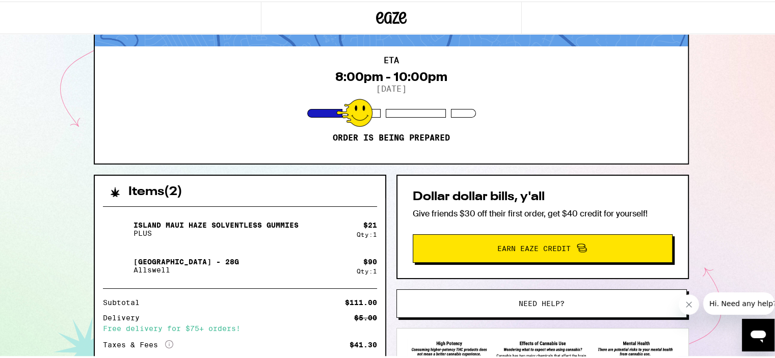
scroll to position [198, 0]
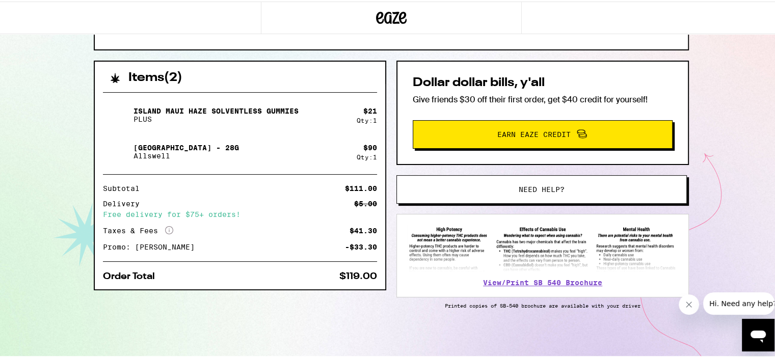
click at [460, 178] on button "Need help?" at bounding box center [541, 188] width 290 height 29
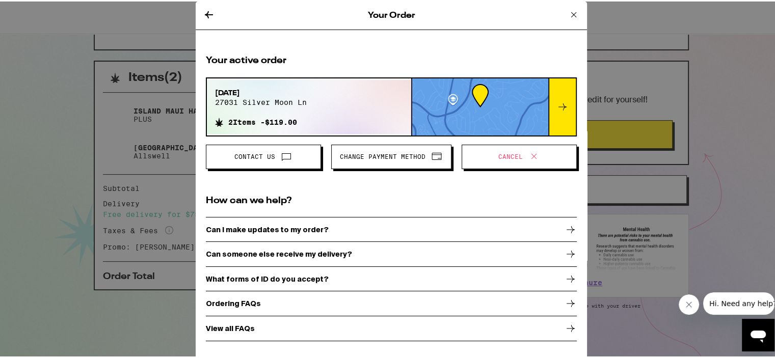
click at [559, 102] on icon at bounding box center [563, 105] width 12 height 12
click at [562, 105] on icon at bounding box center [563, 105] width 8 height 7
click at [565, 104] on icon at bounding box center [563, 105] width 12 height 12
click at [429, 226] on div "Can I make updates to my order?" at bounding box center [391, 228] width 371 height 25
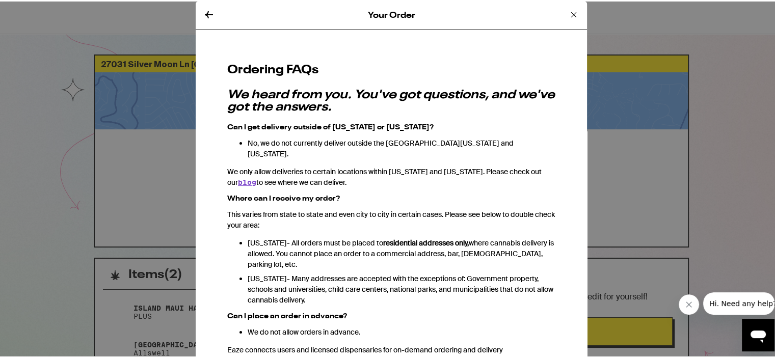
click at [568, 12] on icon at bounding box center [574, 13] width 12 height 12
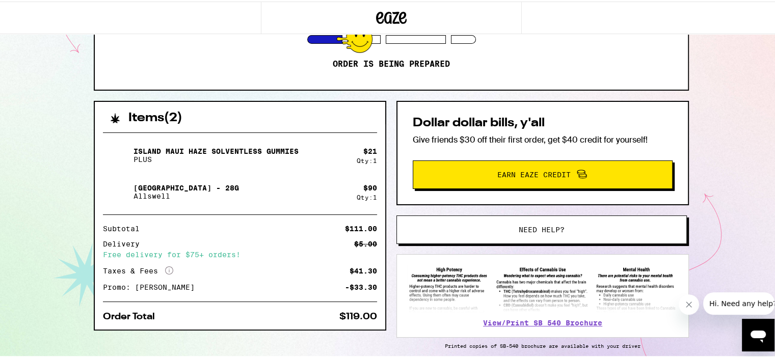
scroll to position [198, 0]
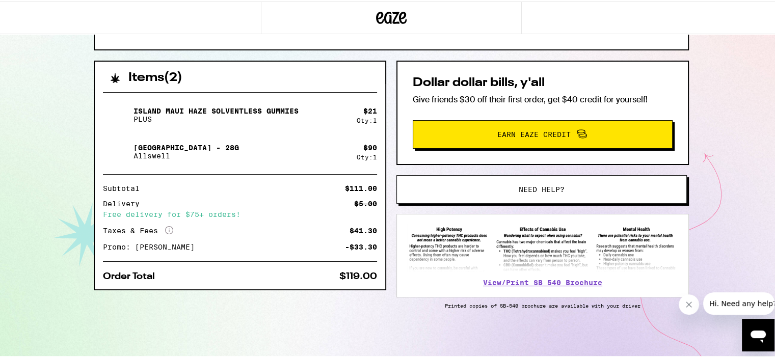
click at [514, 185] on span "Need help?" at bounding box center [542, 187] width 220 height 7
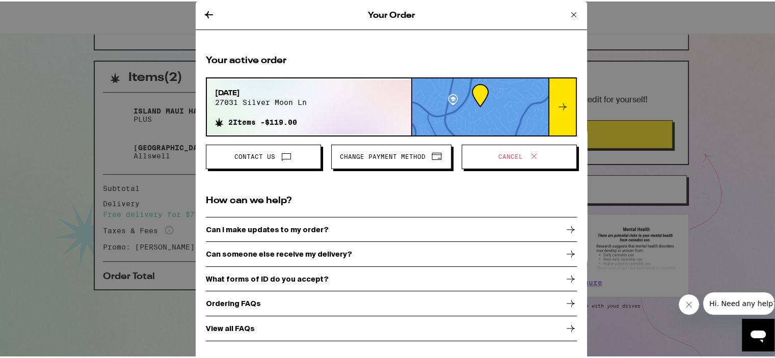
click at [282, 154] on icon at bounding box center [286, 155] width 12 height 12
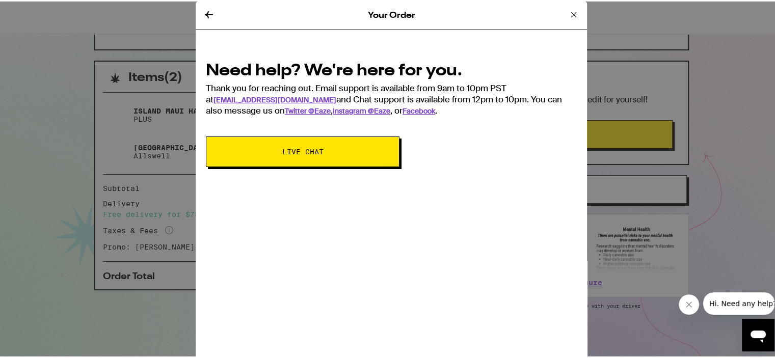
click at [282, 154] on span "Live Chat" at bounding box center [302, 150] width 41 height 7
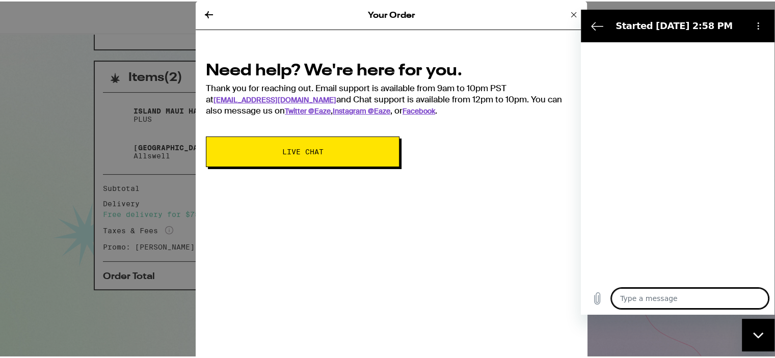
type textarea "x"
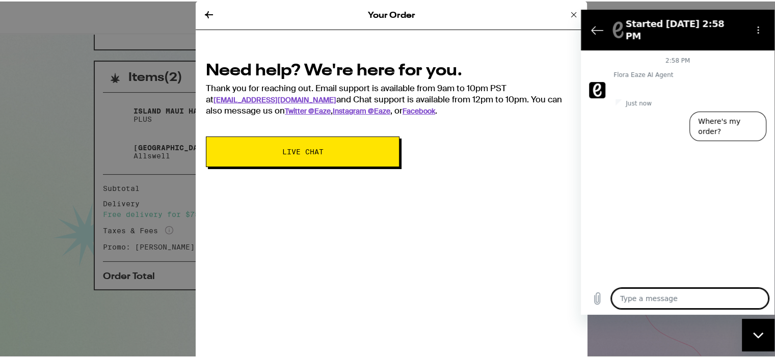
click at [648, 296] on textarea at bounding box center [690, 298] width 157 height 20
type textarea "n"
type textarea "x"
type textarea "ne"
type textarea "x"
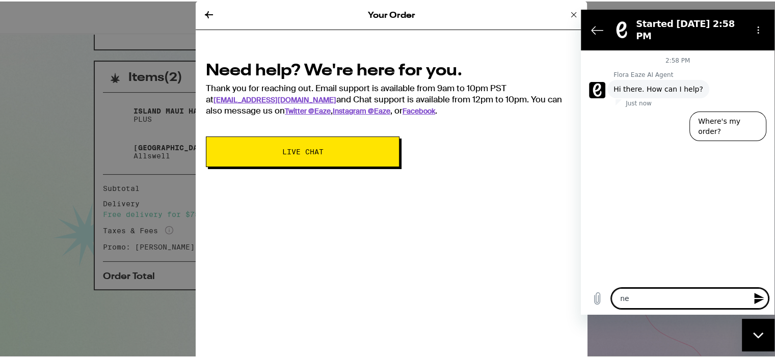
type textarea "nee"
type textarea "x"
type textarea "need"
type textarea "x"
type textarea "need"
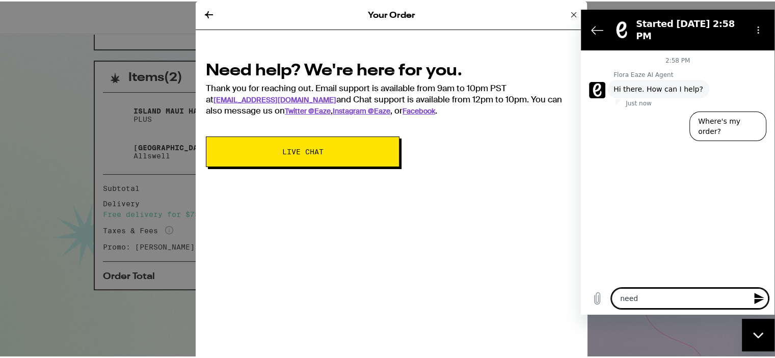
type textarea "x"
type textarea "need t"
type textarea "x"
type textarea "need to"
type textarea "x"
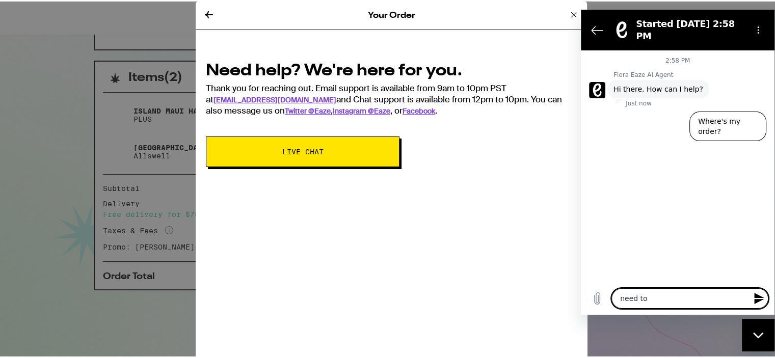
type textarea "need to"
type textarea "x"
type textarea "need to c"
type textarea "x"
type textarea "need to ch"
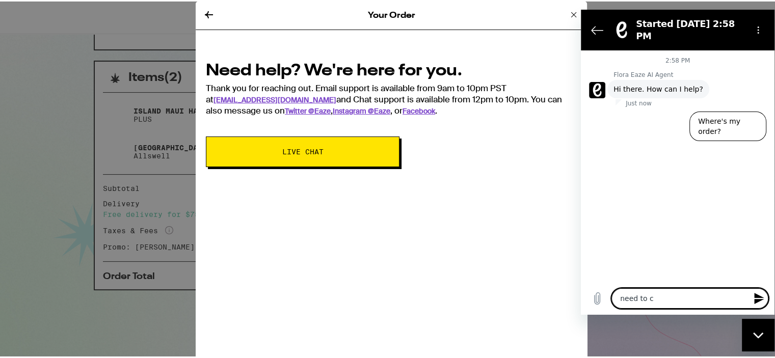
type textarea "x"
type textarea "need to cha"
type textarea "x"
type textarea "need to [PERSON_NAME]"
type textarea "x"
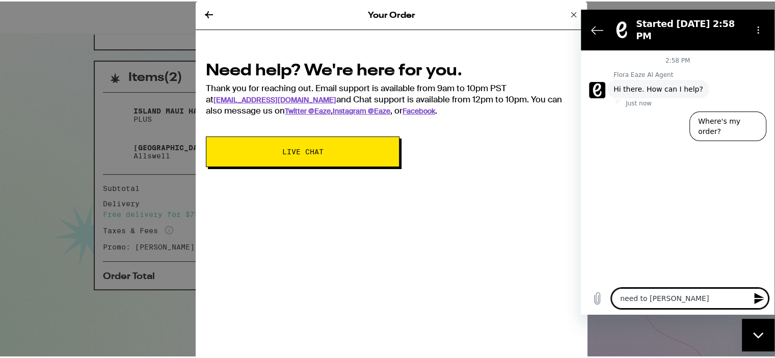
type textarea "need to [PERSON_NAME]"
type textarea "x"
type textarea "need to change"
type textarea "x"
type textarea "need to change"
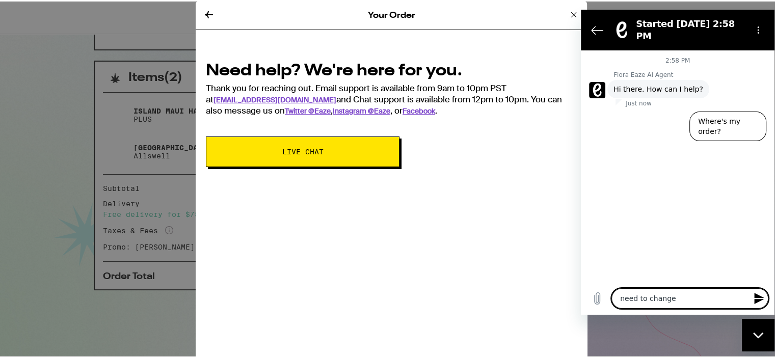
type textarea "x"
type textarea "need to change d"
type textarea "x"
type textarea "need to change de"
type textarea "x"
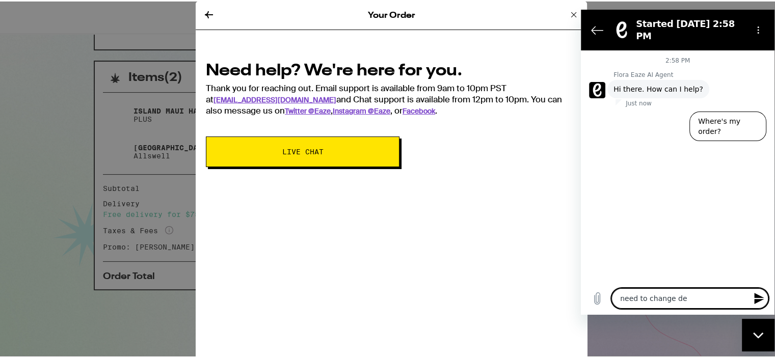
type textarea "need to change del"
type textarea "x"
type textarea "need to change deli"
type textarea "x"
type textarea "need to change deliv"
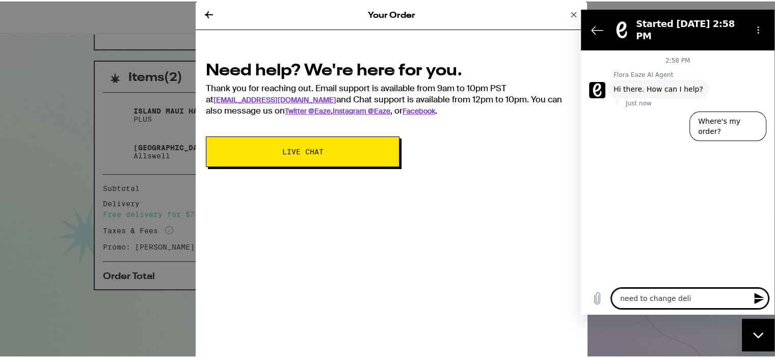
type textarea "x"
type textarea "need to change delive"
type textarea "x"
type textarea "need to change deliver"
type textarea "x"
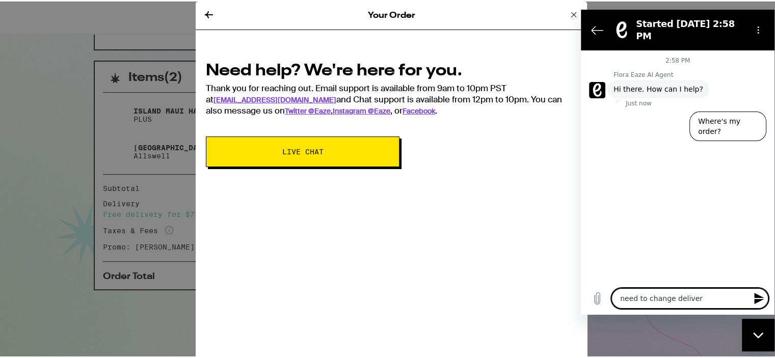
type textarea "need to change delivery"
type textarea "x"
type textarea "need to change delivery"
type textarea "x"
type textarea "need to change delivery t"
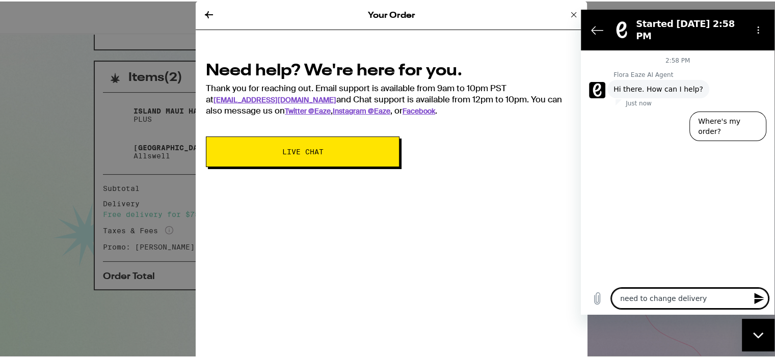
type textarea "x"
type textarea "need to change delivery ti"
type textarea "x"
type textarea "need to change delivery [PERSON_NAME]"
type textarea "x"
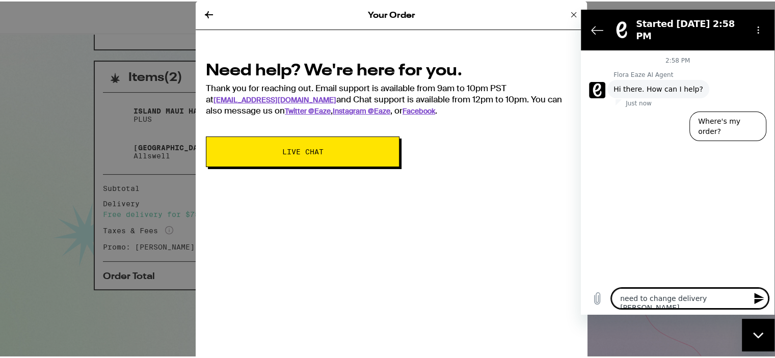
type textarea "need to change delivery time"
type textarea "x"
type textarea "need to change delivery time"
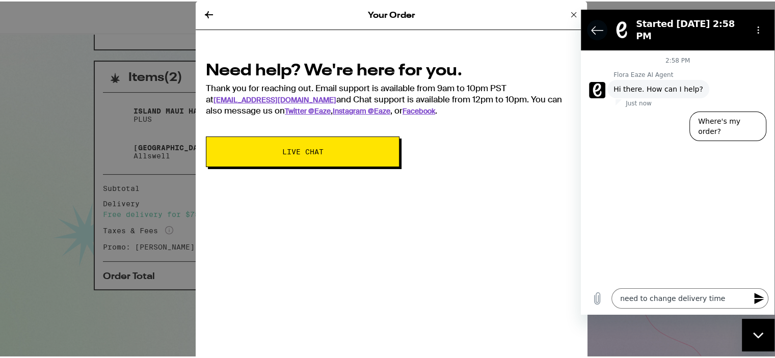
click at [599, 24] on icon "Back to the conversation list" at bounding box center [597, 30] width 12 height 12
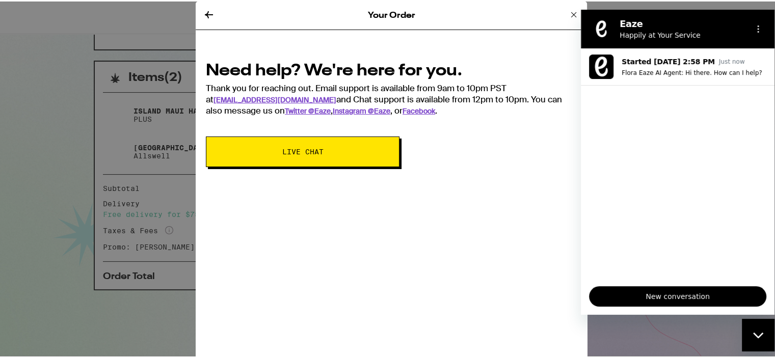
click at [206, 9] on icon at bounding box center [209, 13] width 12 height 12
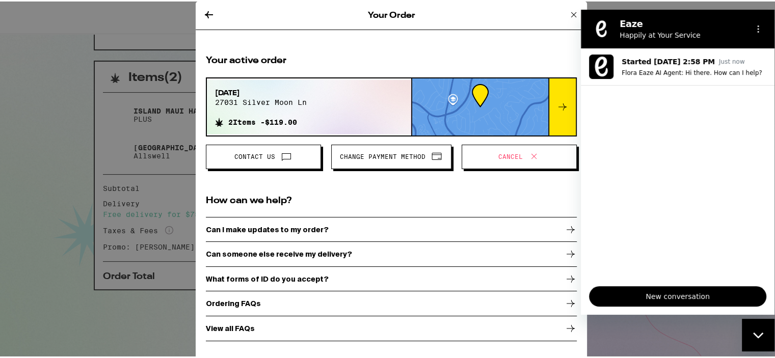
click at [510, 156] on span "Cancel" at bounding box center [510, 155] width 24 height 6
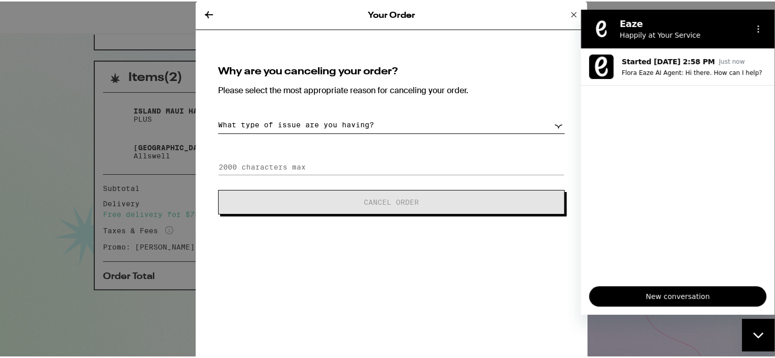
click at [553, 121] on select "What type of issue are you having? Order taking too long Order arriving too soo…" at bounding box center [391, 124] width 347 height 18
select select "change-order"
click at [218, 115] on select "What type of issue are you having? Order taking too long Order arriving too soo…" at bounding box center [391, 124] width 347 height 18
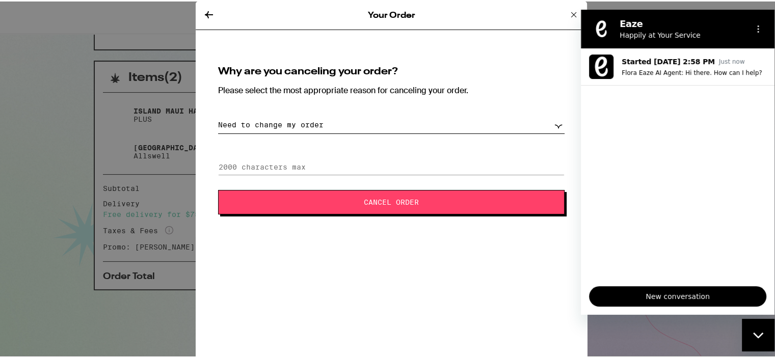
click at [316, 193] on button "Cancel Order" at bounding box center [391, 201] width 347 height 24
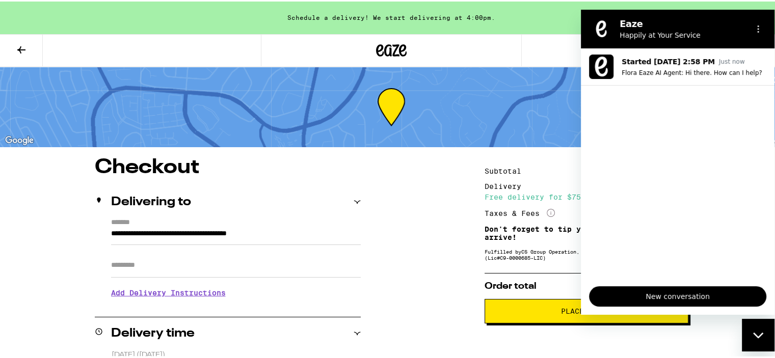
click at [544, 127] on div at bounding box center [782, 325] width 783 height 440
click at [751, 329] on div "Close messaging window" at bounding box center [758, 335] width 31 height 31
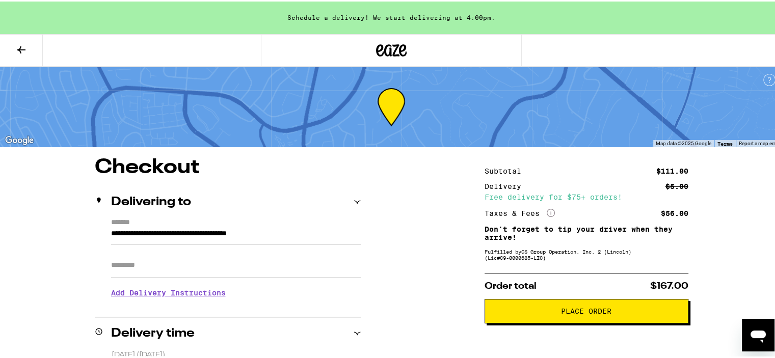
click at [21, 48] on icon at bounding box center [21, 48] width 12 height 12
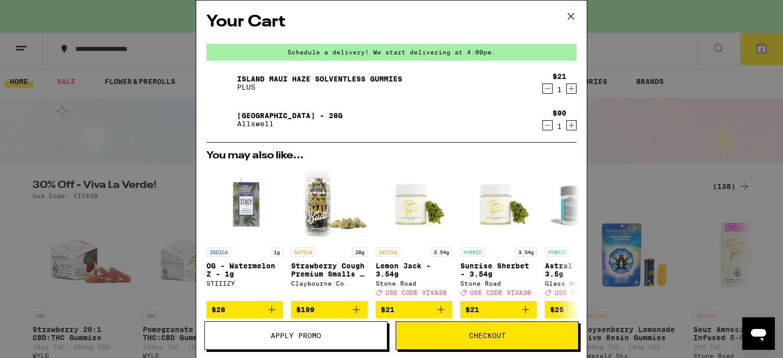
click at [571, 15] on icon at bounding box center [570, 16] width 15 height 15
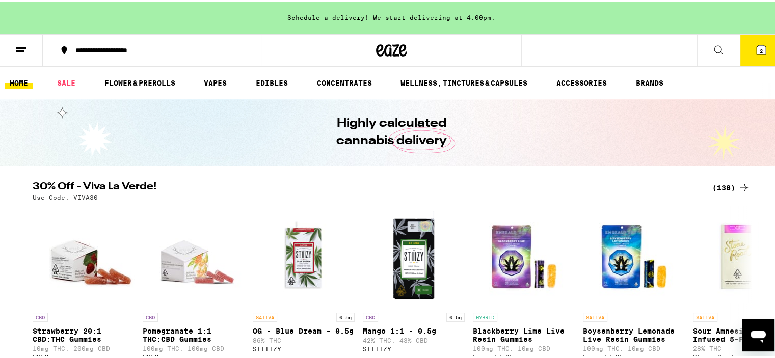
click at [757, 44] on icon at bounding box center [761, 48] width 9 height 9
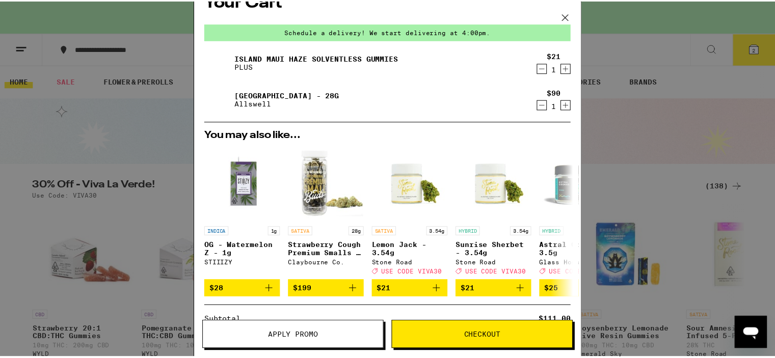
scroll to position [18, 0]
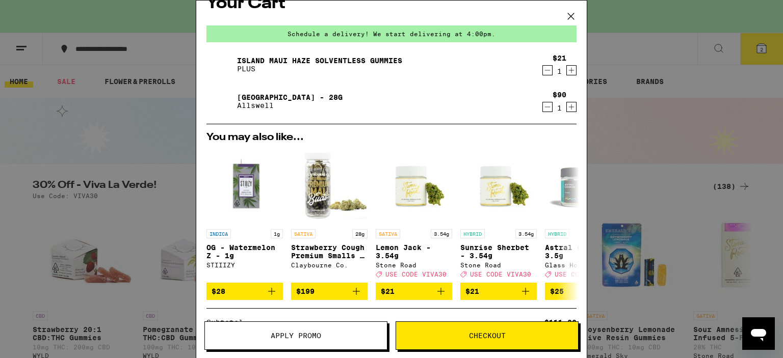
click at [543, 68] on icon "Decrement" at bounding box center [547, 70] width 9 height 12
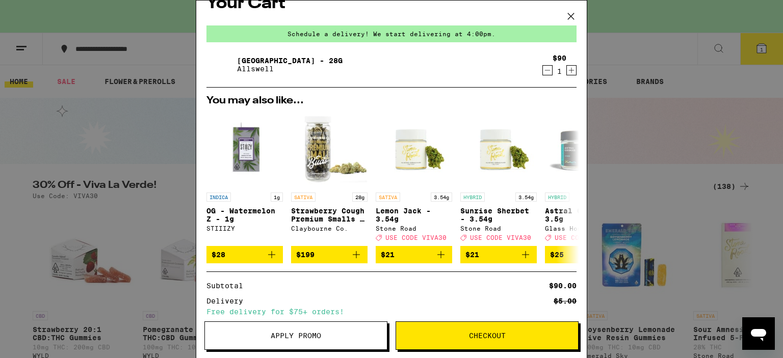
click at [543, 70] on icon "Decrement" at bounding box center [547, 70] width 9 height 12
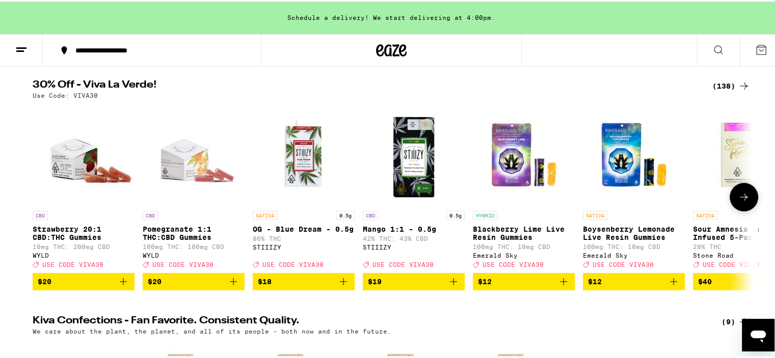
scroll to position [102, 0]
click at [338, 286] on icon "Add to bag" at bounding box center [343, 280] width 12 height 12
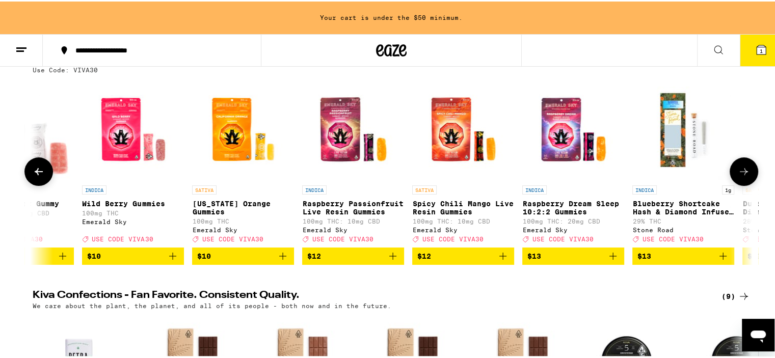
scroll to position [0, 1820]
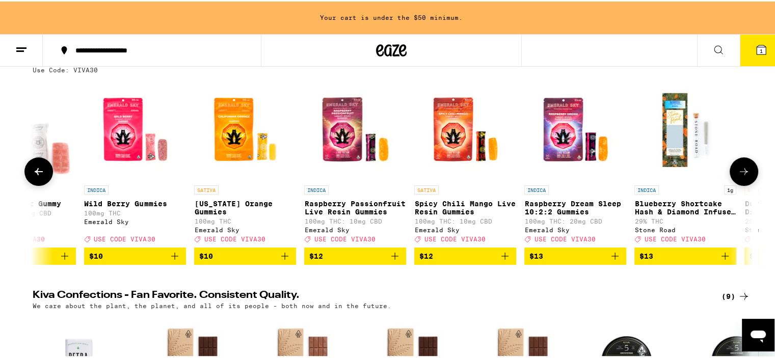
click at [281, 261] on icon "Add to bag" at bounding box center [285, 255] width 12 height 12
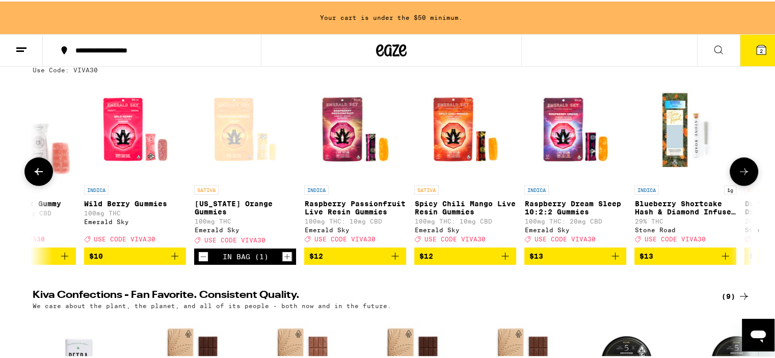
click at [282, 261] on icon "Increment" at bounding box center [286, 255] width 9 height 12
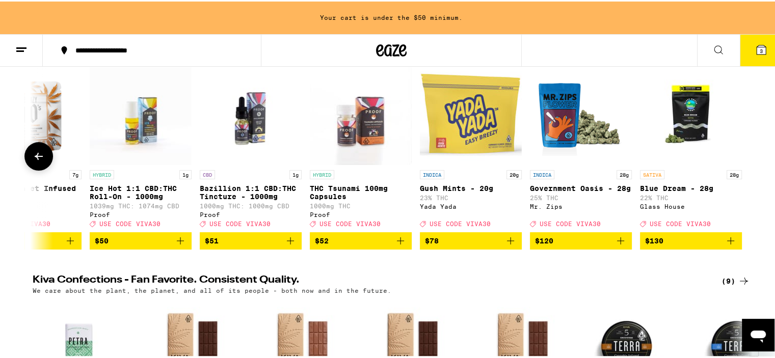
scroll to position [144, 0]
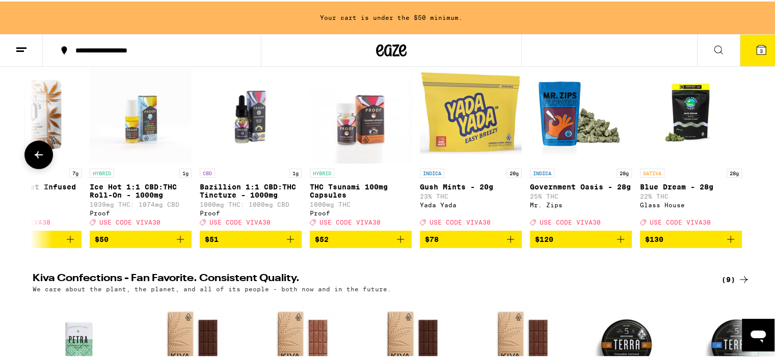
click at [696, 244] on span "$130" at bounding box center [691, 238] width 92 height 12
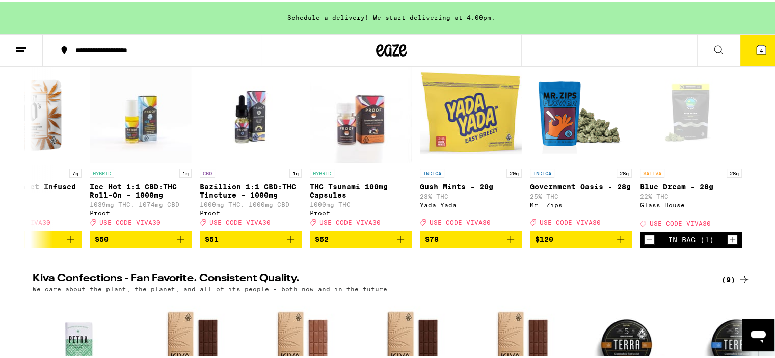
click at [760, 52] on span "4" at bounding box center [761, 49] width 3 height 6
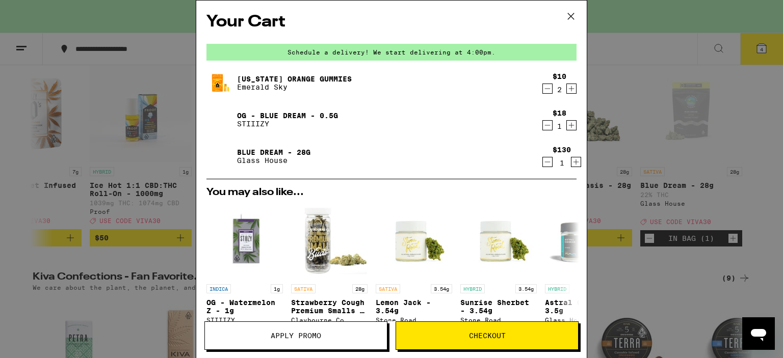
click at [363, 327] on button "Apply Promo" at bounding box center [295, 336] width 183 height 29
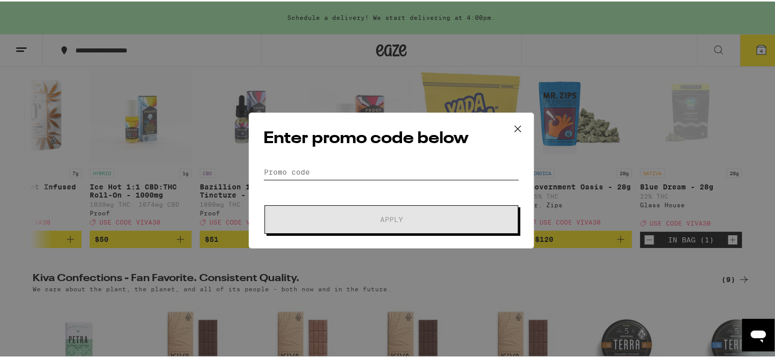
click at [311, 169] on input "Promo Code" at bounding box center [391, 170] width 256 height 15
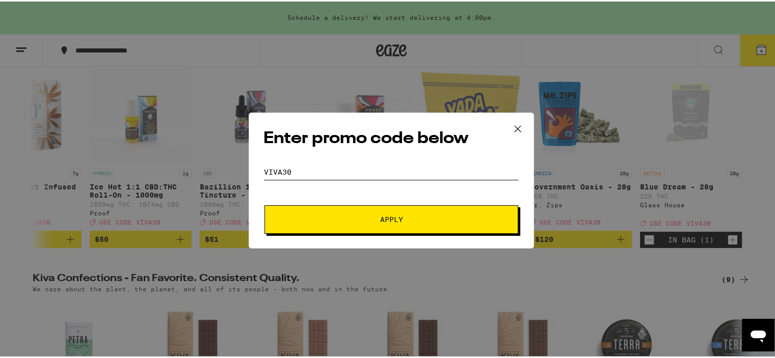
type input "viva30"
click at [330, 216] on span "Apply" at bounding box center [391, 218] width 183 height 7
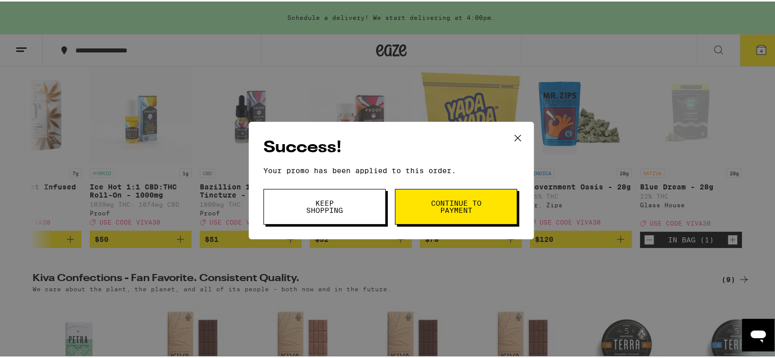
click at [441, 201] on span "Continue to payment" at bounding box center [456, 205] width 52 height 14
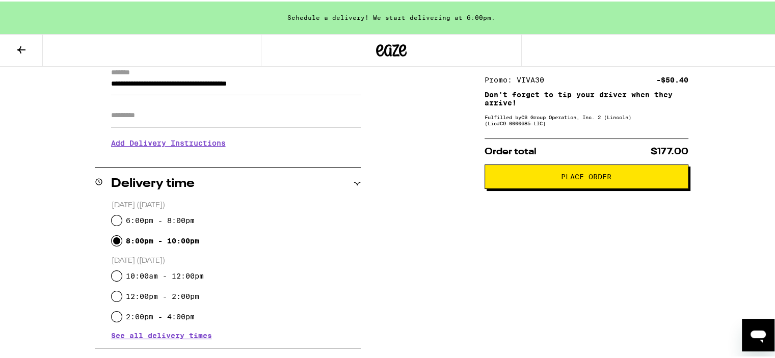
scroll to position [149, 0]
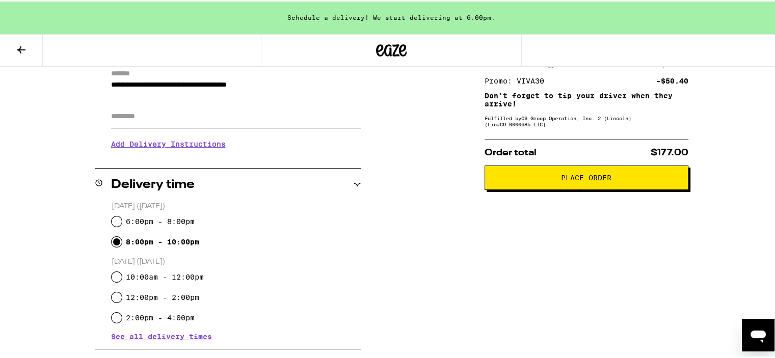
click at [112, 240] on input "8:00pm - 10:00pm" at bounding box center [117, 240] width 10 height 10
click at [114, 216] on input "6:00pm - 8:00pm" at bounding box center [117, 220] width 10 height 10
radio input "true"
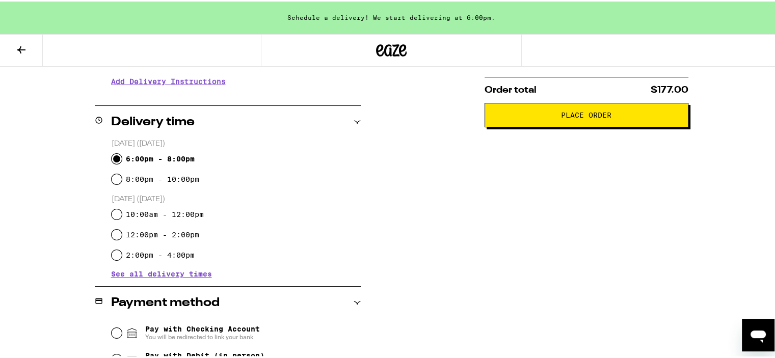
scroll to position [214, 0]
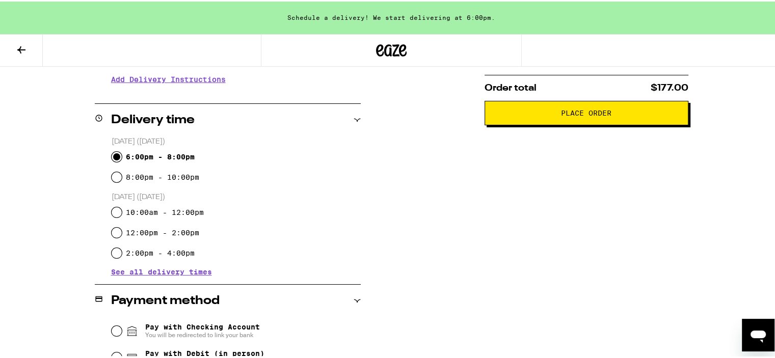
click at [153, 269] on span "See all delivery times" at bounding box center [161, 270] width 101 height 7
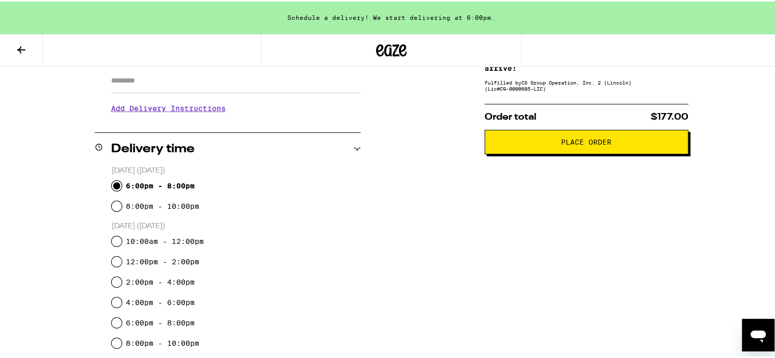
scroll to position [183, 0]
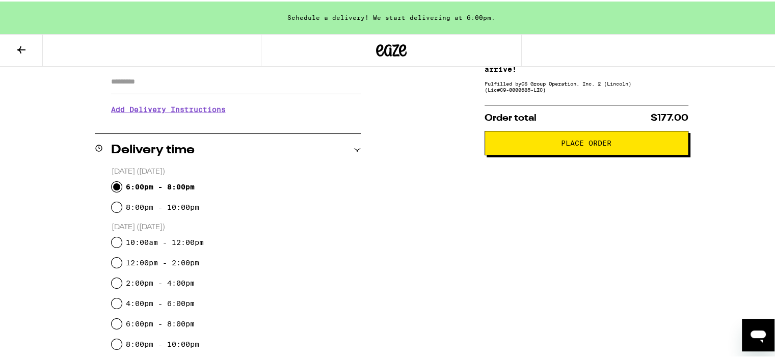
click at [351, 143] on div "Delivery time" at bounding box center [228, 149] width 266 height 12
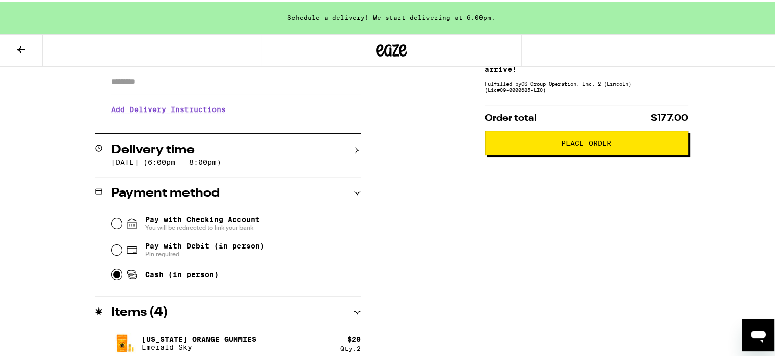
click at [354, 146] on icon at bounding box center [357, 148] width 7 height 7
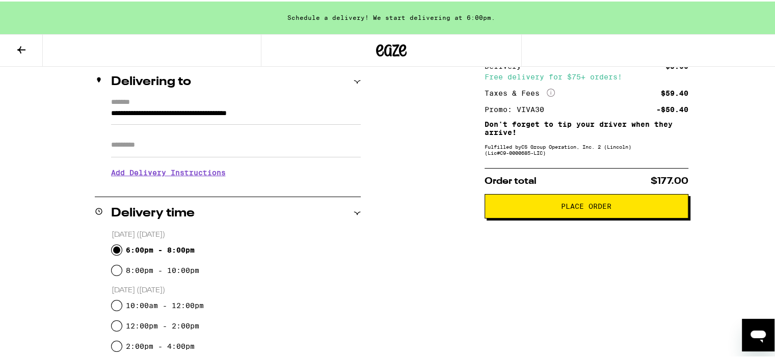
scroll to position [119, 0]
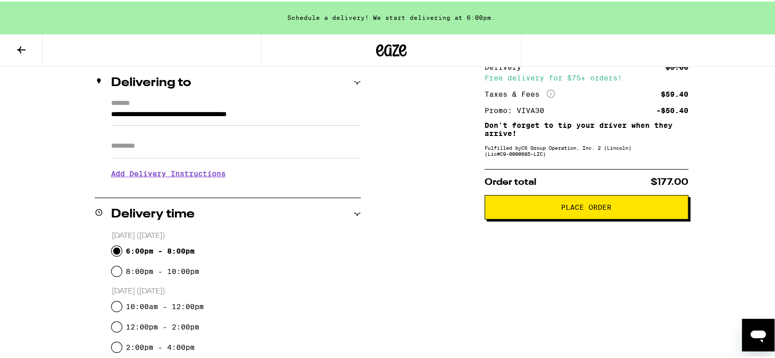
click at [208, 172] on h3 "Add Delivery Instructions" at bounding box center [236, 172] width 250 height 23
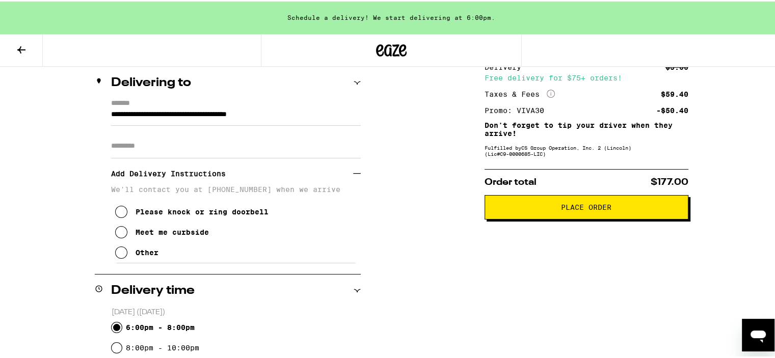
click at [117, 233] on icon at bounding box center [121, 231] width 12 height 12
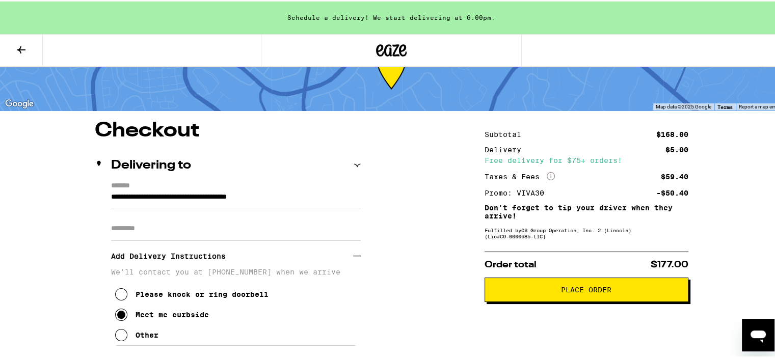
scroll to position [38, 0]
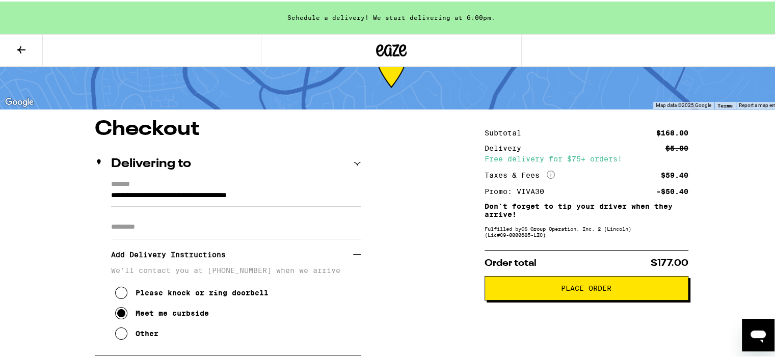
click at [512, 289] on span "Place Order" at bounding box center [586, 286] width 187 height 7
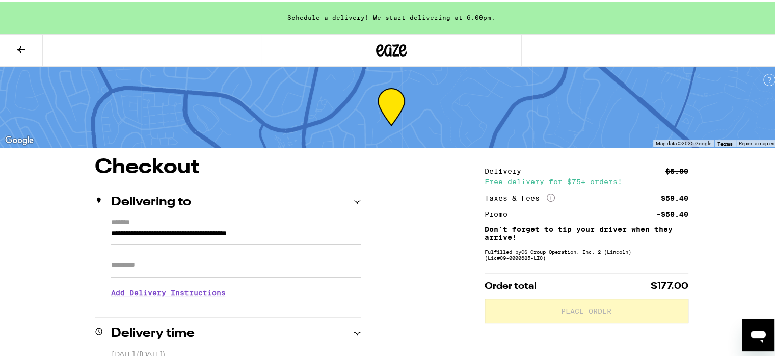
click at [622, 187] on div "**********" at bounding box center [391, 328] width 783 height 657
click at [756, 335] on icon "Open messaging window" at bounding box center [758, 337] width 15 height 12
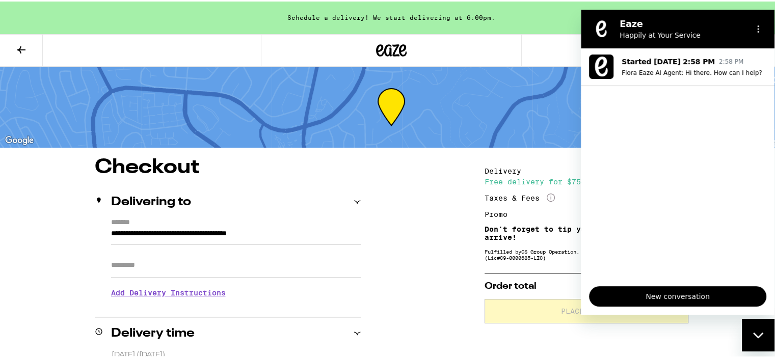
click at [662, 295] on span "New conversation" at bounding box center [678, 296] width 160 height 12
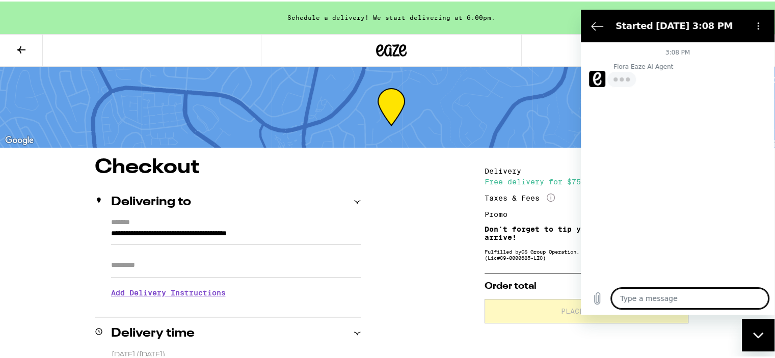
type textarea "x"
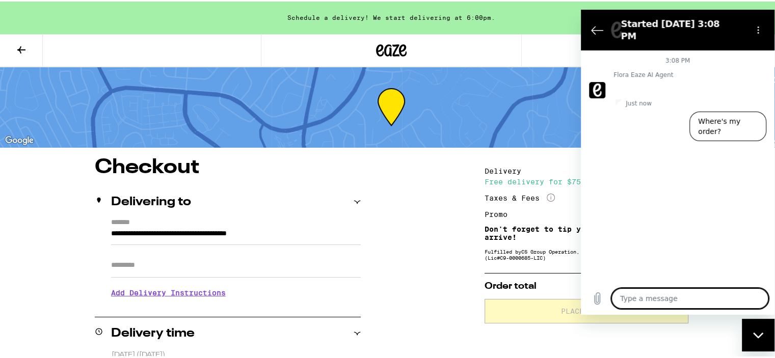
click at [649, 297] on textarea at bounding box center [690, 298] width 157 height 20
type textarea "I"
type textarea "x"
type textarea "I"
type textarea "x"
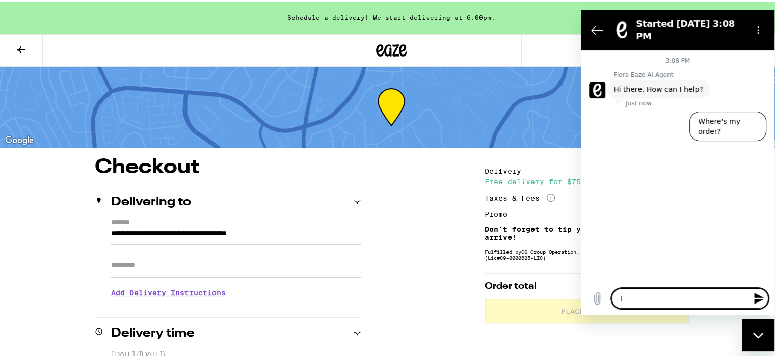
type textarea "I n"
type textarea "x"
type textarea "I ne"
type textarea "x"
type textarea "I nee"
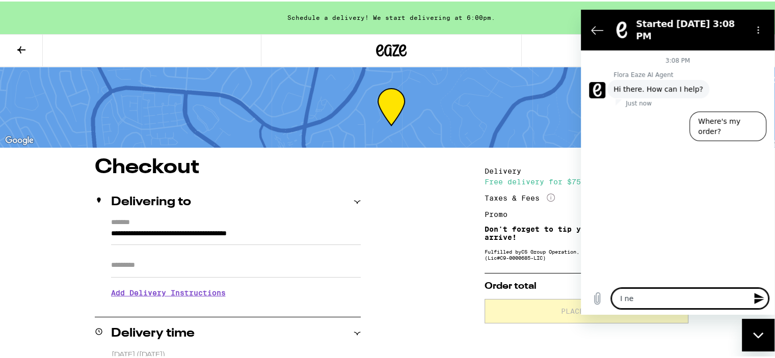
type textarea "x"
type textarea "I need"
type textarea "x"
type textarea "I need"
type textarea "x"
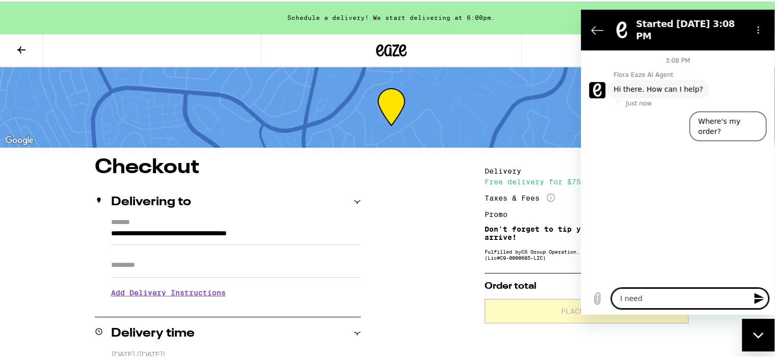
type textarea "I need t"
type textarea "x"
type textarea "I need to"
type textarea "x"
type textarea "I need to"
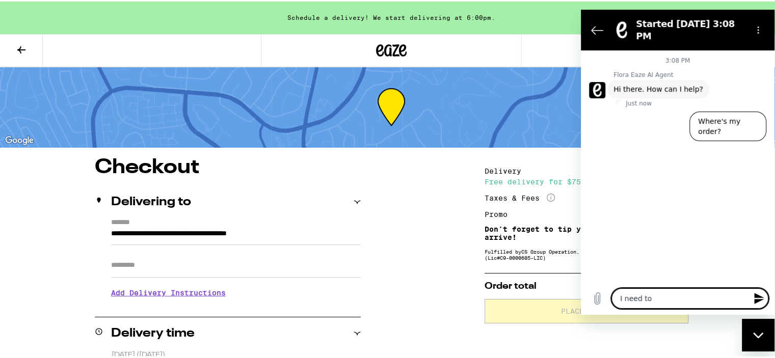
type textarea "x"
type textarea "I need to l"
type textarea "x"
type textarea "I need to le"
type textarea "x"
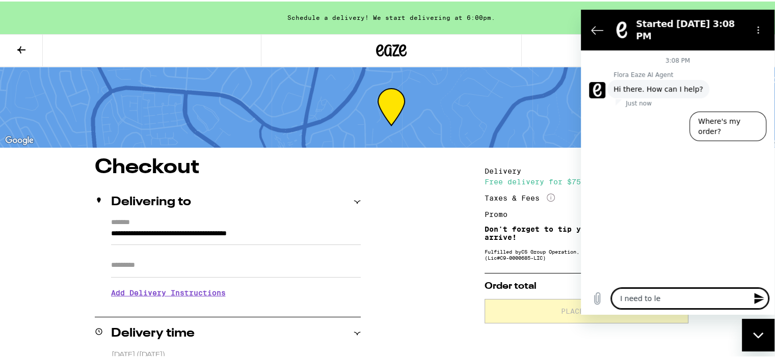
type textarea "I need to lea"
type textarea "x"
type textarea "I need to leav"
type textarea "x"
type textarea "I need to leave"
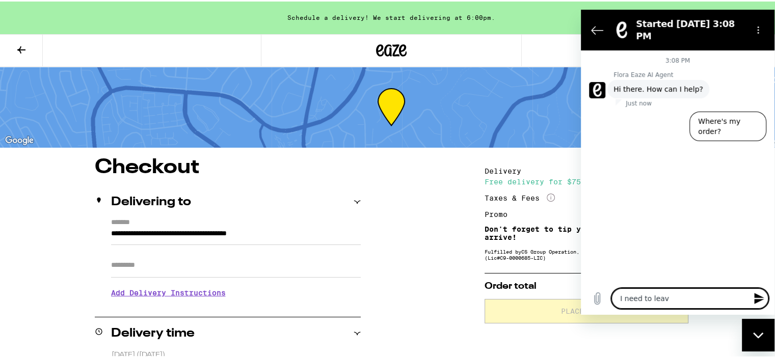
type textarea "x"
type textarea "I need to leave"
type textarea "x"
type textarea "I need to leave b"
type textarea "x"
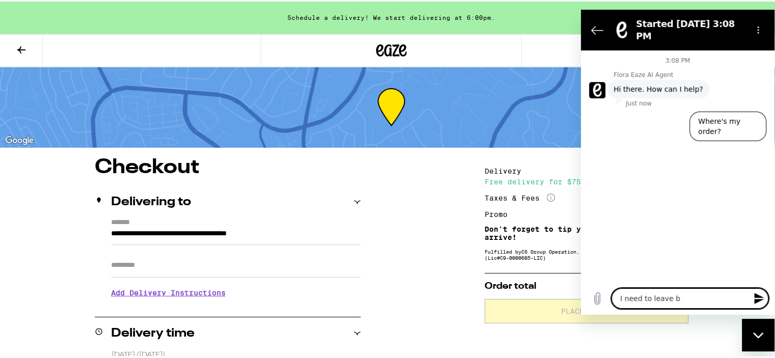
type textarea "I need to leave by"
type textarea "x"
type textarea "I need to leave by"
type textarea "x"
type textarea "I need to leave by 6"
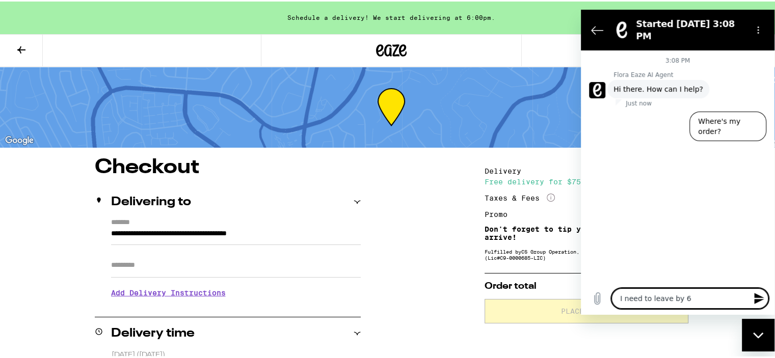
type textarea "x"
type textarea "I need to leave by 6:"
type textarea "x"
type textarea "I need to leave by 6:3"
type textarea "x"
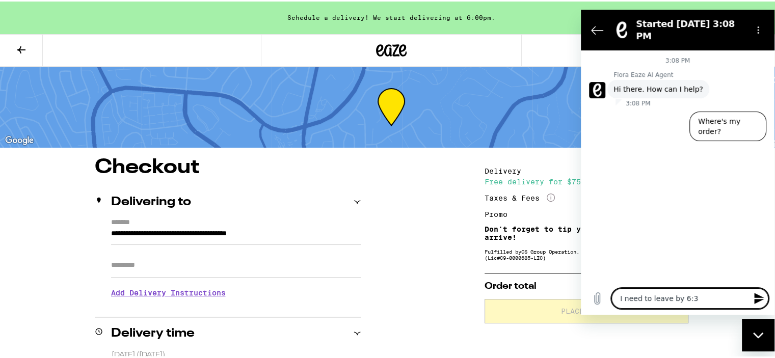
type textarea "I need to leave by 6:30"
type textarea "x"
type textarea "I need to leave by 6:30"
type textarea "x"
type textarea "I need to leave by 6:30 p"
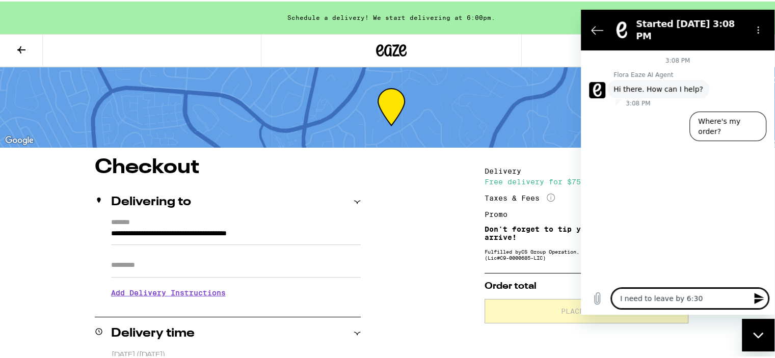
type textarea "x"
type textarea "I need to leave by 6:30 pm"
type textarea "x"
type textarea "I need to leave by 6:30 pm."
type textarea "x"
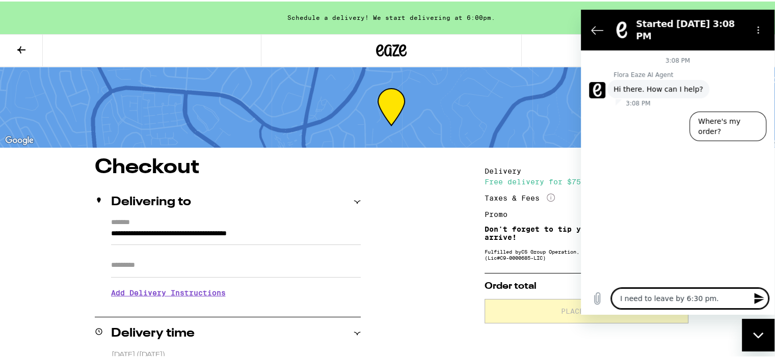
type textarea "I need to leave by 6:30 pm.."
type textarea "x"
type textarea "I need to leave by 6:30 pm.."
type textarea "x"
type textarea "I need to leave by 6:30 pm.. p"
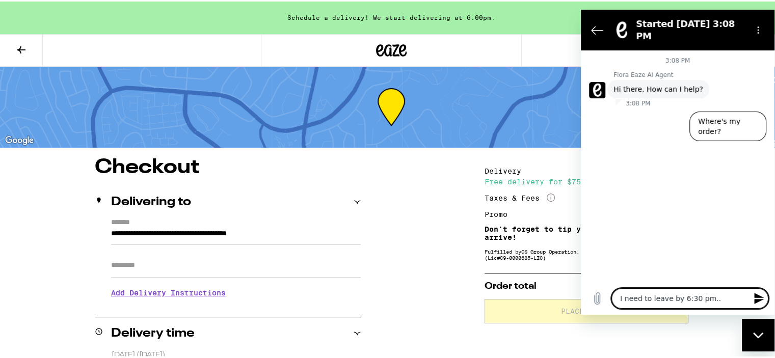
type textarea "x"
type textarea "I need to leave by 6:30 pm.. pl"
type textarea "x"
type textarea "I need to leave by 6:30 pm.. ple"
type textarea "x"
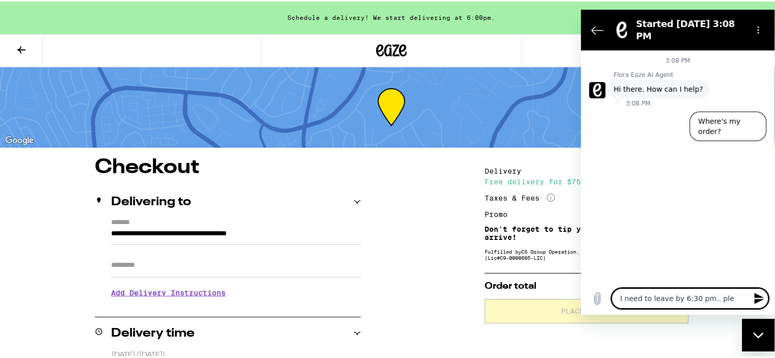
type textarea "I need to leave by 6:30 pm.. plea"
type textarea "x"
type textarea "I need to leave by 6:30 pm.. pleas"
type textarea "x"
type textarea "I need to leave by 6:30 pm.. please"
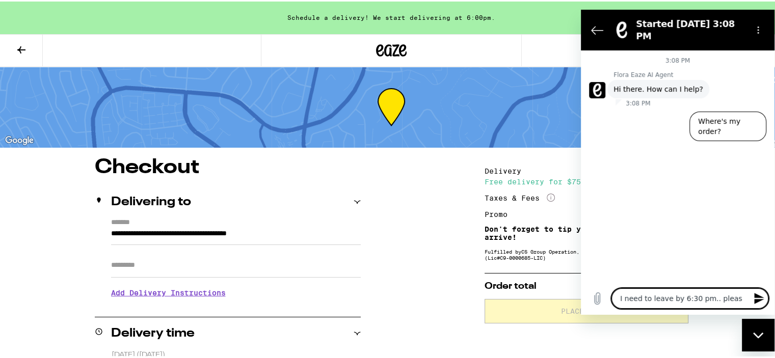
type textarea "x"
type textarea "I need to leave by 6:30 pm.. please"
type textarea "x"
type textarea "I need to leave by 6:30 pm.. please t"
type textarea "x"
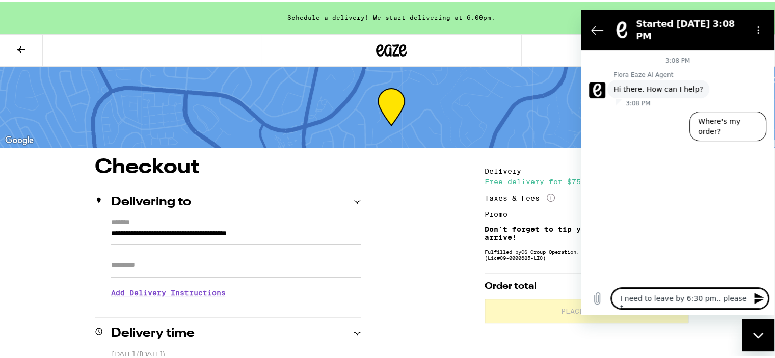
type textarea "I need to leave by 6:30 pm.. please tr"
type textarea "x"
type textarea "I need to leave by 6:30 pm.. please try"
type textarea "x"
type textarea "I need to leave by 6:30 pm.. please try"
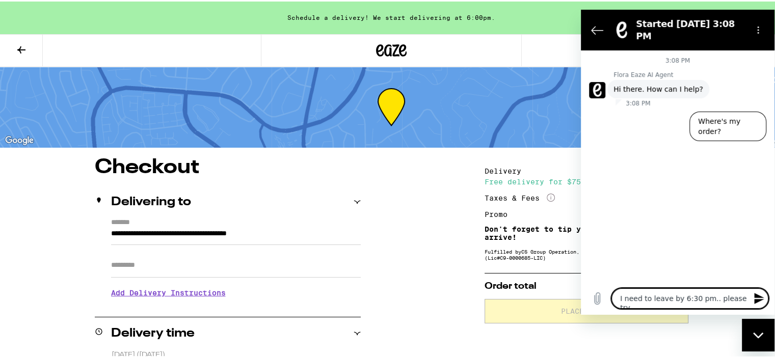
type textarea "x"
type textarea "I need to leave by 6:30 pm.. please try t"
type textarea "x"
type textarea "I need to leave by 6:30 pm.. please try to"
type textarea "x"
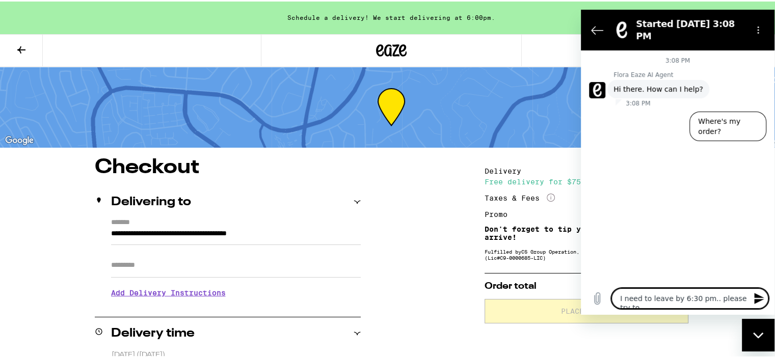
type textarea "I need to leave by 6:30 pm.. please try to"
type textarea "x"
type textarea "I need to leave by 6:30 pm.. please try to d"
type textarea "x"
type textarea "I need to leave by 6:30 pm.. please try to de"
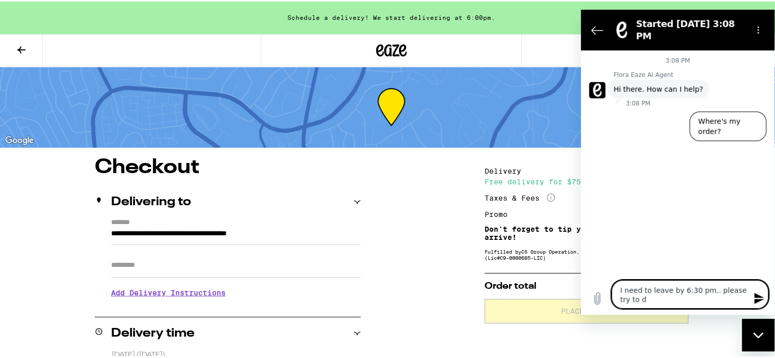
type textarea "x"
type textarea "I need to leave by 6:30 pm.. please try to del"
type textarea "x"
type textarea "I need to leave by 6:30 pm.. please try to deli"
type textarea "x"
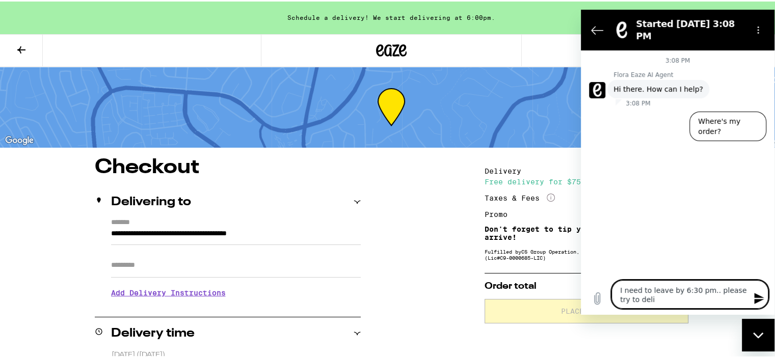
type textarea "I need to leave by 6:30 pm.. please try to deliv"
type textarea "x"
type textarea "I need to leave by 6:30 pm.. please try to delive"
type textarea "x"
type textarea "I need to leave by 6:30 pm.. please try to deliver"
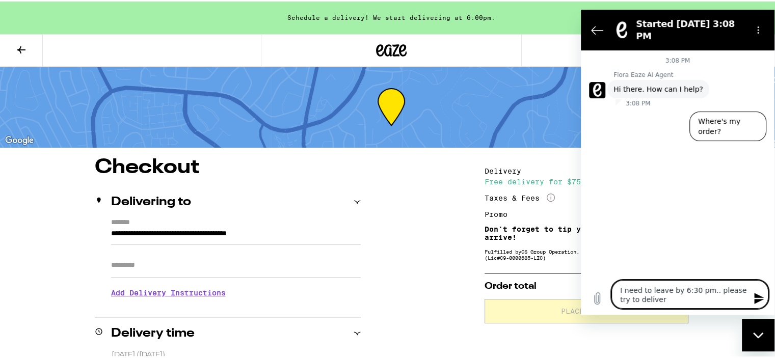
type textarea "x"
type textarea "I need to leave by 6:30 pm.. please try to deliver"
type textarea "x"
type textarea "I need to leave by 6:30 pm.. please try to deliver 6"
type textarea "x"
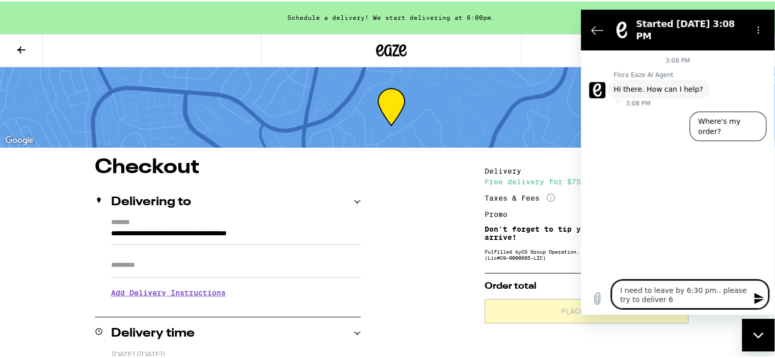
type textarea "I need to leave by 6:30 pm.. please try to deliver 6-"
type textarea "x"
type textarea "I need to leave by 6:30 pm.. please try to deliver 6-"
type textarea "x"
type textarea "I need to leave by 6:30 pm.. please try to deliver 6- 6"
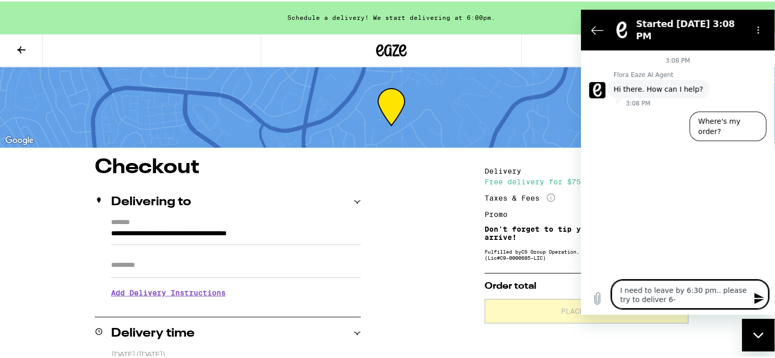
type textarea "x"
type textarea "I need to leave by 6:30 pm.. please try to deliver 6- 6:"
type textarea "x"
type textarea "I need to leave by 6:30 pm.. please try to deliver 6- 6:3"
type textarea "x"
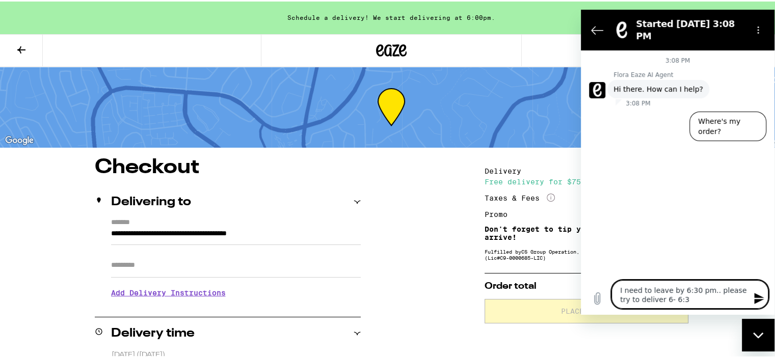
type textarea "I need to leave by 6:30 pm.. please try to deliver 6- 6:30"
type textarea "x"
type textarea "I need to leave by 6:30 pm.. please try to deliver 6- 6:30"
type textarea "x"
type textarea "I need to leave by 6:30 pm.. please try to deliver 6- 6:30 p"
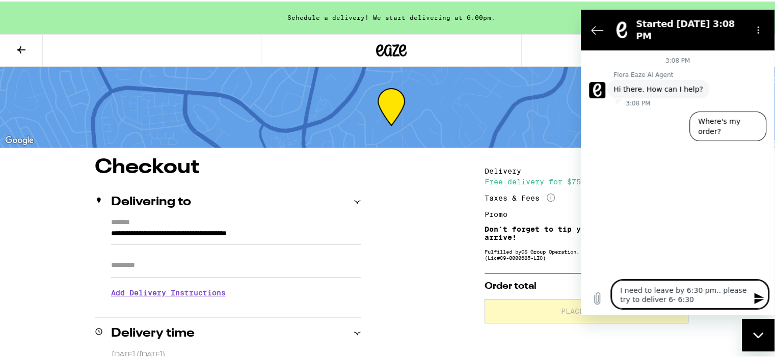
type textarea "x"
type textarea "I need to leave by 6:30 pm.. please try to deliver 6- 6:30 pm"
type textarea "x"
type textarea "I need to leave by 6:30 pm.. please try to deliver 6- 6:30 pm"
type textarea "x"
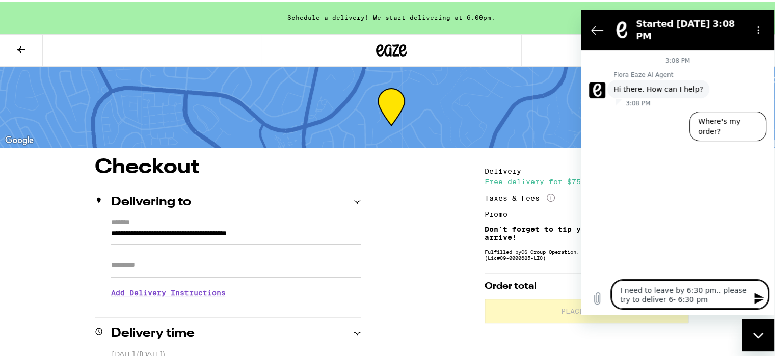
type textarea "I need to leave by 6:30 pm.. please try to deliver 6- 6:30 pm o"
type textarea "x"
type textarea "I need to leave by 6:30 pm.. please try to deliver 6- 6:30 pm or"
type textarea "x"
type textarea "I need to leave by 6:30 pm.. please try to deliver 6- 6:30 pm or"
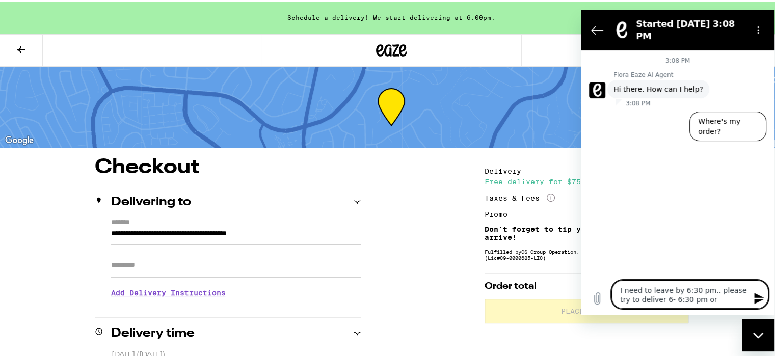
type textarea "x"
type textarea "I need to leave by 6:30 pm.. please try to deliver 6- 6:30 pm or s"
type textarea "x"
type textarea "I need to leave by 6:30 pm.. please try to deliver 6- 6:30 pm or so"
type textarea "x"
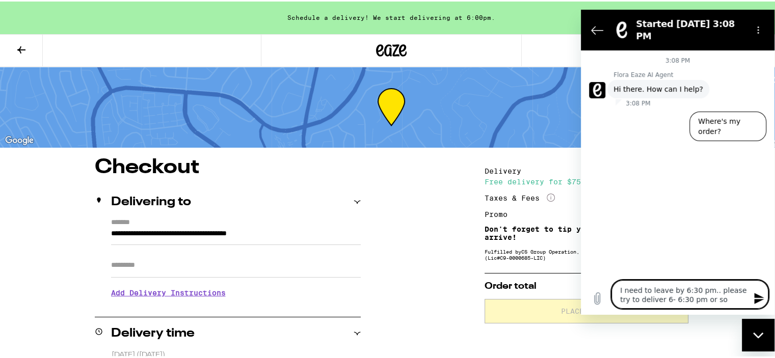
type textarea "I need to leave by 6:30 pm.. please try to deliver 6- 6:30 pm or soo"
type textarea "x"
type textarea "I need to leave by 6:30 pm.. please try to deliver 6- 6:30 pm or soon"
type textarea "x"
click at [758, 299] on icon "Send message" at bounding box center [759, 299] width 12 height 12
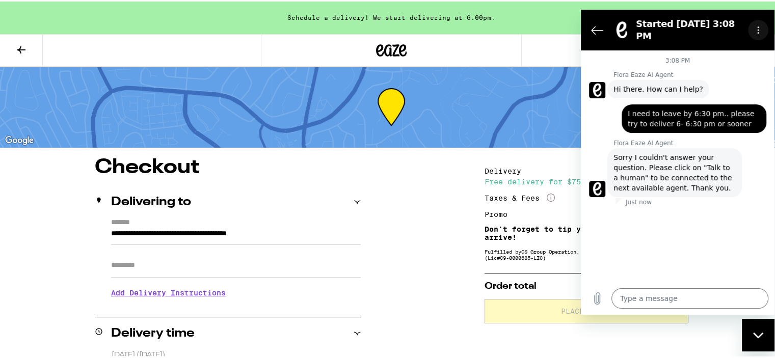
click at [757, 26] on icon "Options menu" at bounding box center [758, 30] width 8 height 8
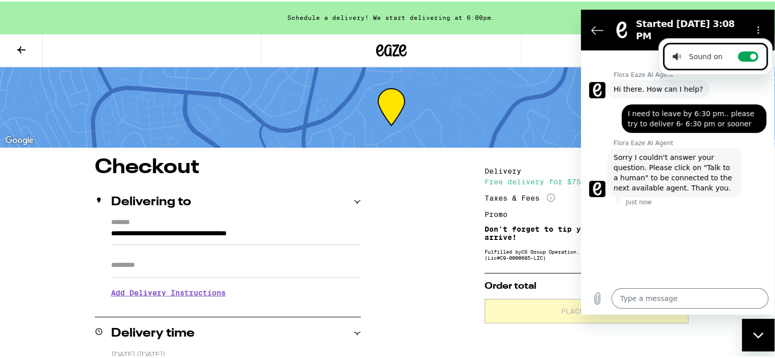
click at [623, 57] on div "3:08 PM" at bounding box center [678, 61] width 194 height 8
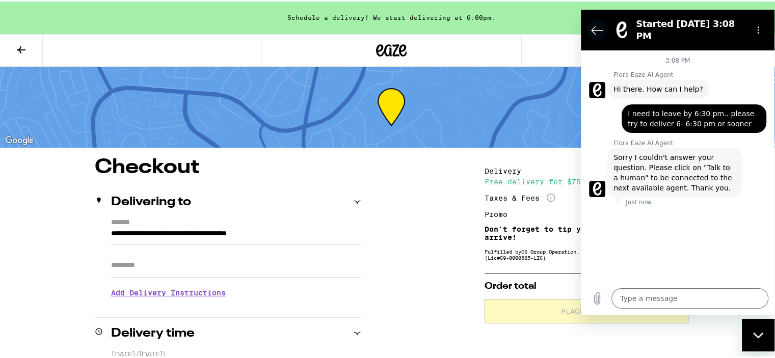
click at [596, 27] on icon "Back to the conversation list" at bounding box center [597, 31] width 11 height 8
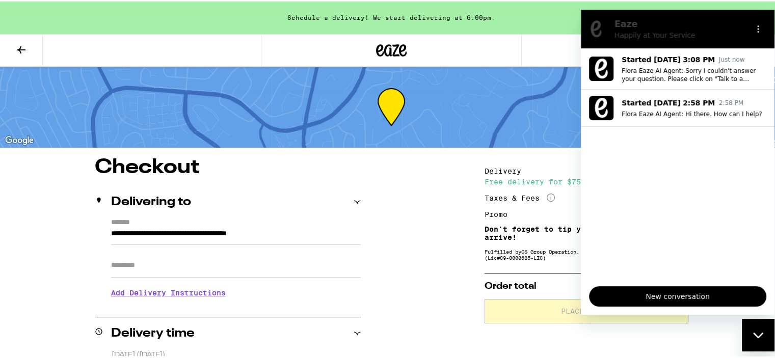
click at [681, 39] on p "Happily at Your Service" at bounding box center [682, 35] width 124 height 10
click at [662, 296] on span "New conversation" at bounding box center [678, 296] width 160 height 12
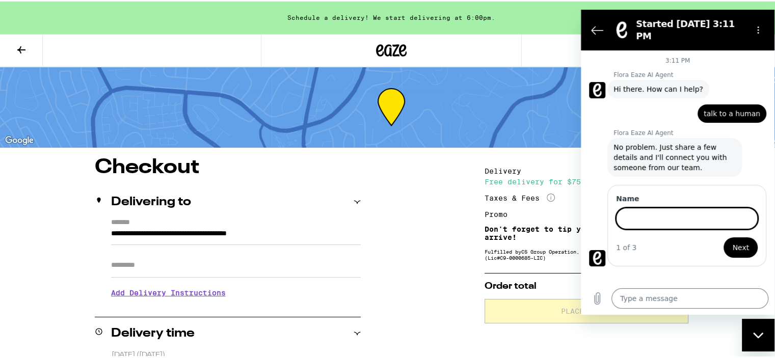
click at [683, 211] on input "Name" at bounding box center [687, 218] width 142 height 21
click at [742, 242] on span "Next" at bounding box center [740, 248] width 17 height 12
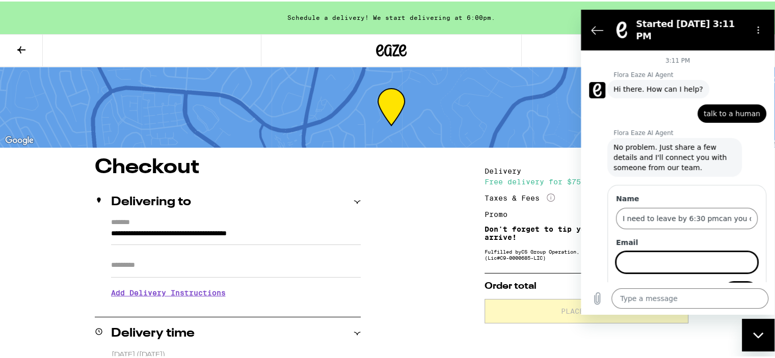
scroll to position [19, 0]
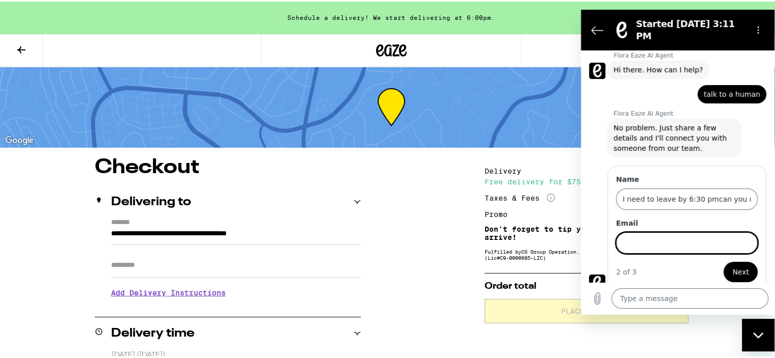
click at [662, 233] on input "Email" at bounding box center [687, 242] width 142 height 21
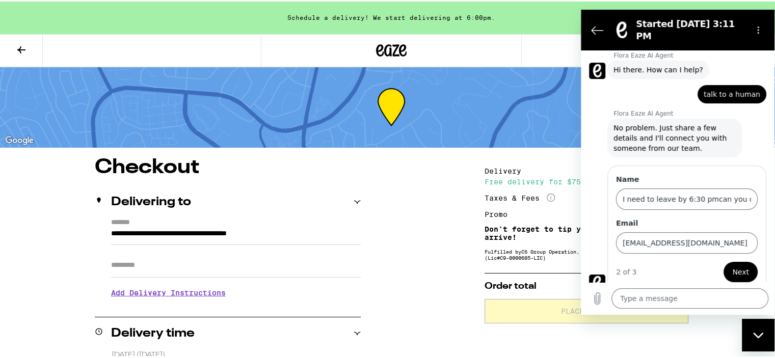
click at [739, 266] on span "Next" at bounding box center [740, 272] width 17 height 12
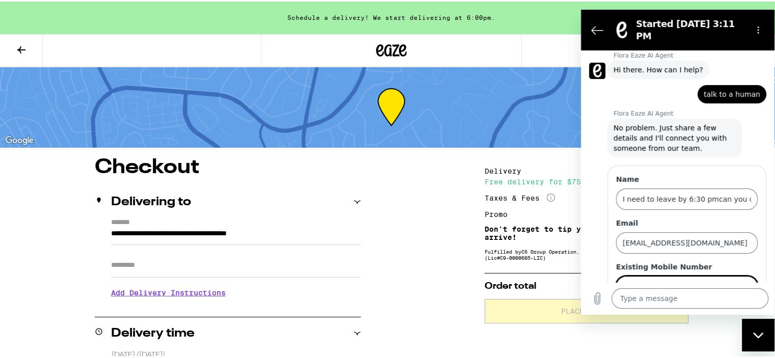
scroll to position [63, 0]
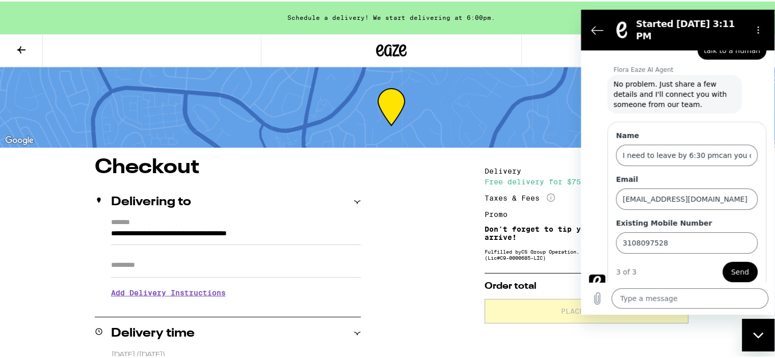
click at [734, 266] on span "Send" at bounding box center [740, 272] width 18 height 12
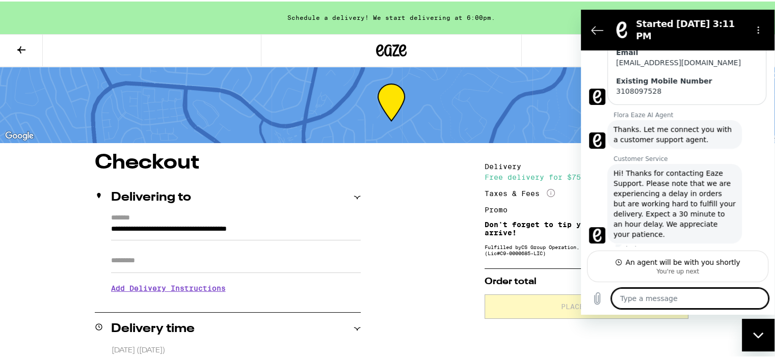
scroll to position [0, 0]
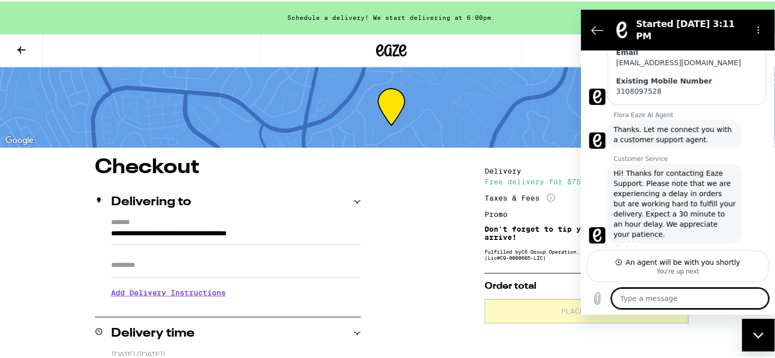
drag, startPoint x: 778, startPoint y: 186, endPoint x: 180, endPoint y: 105, distance: 603.2
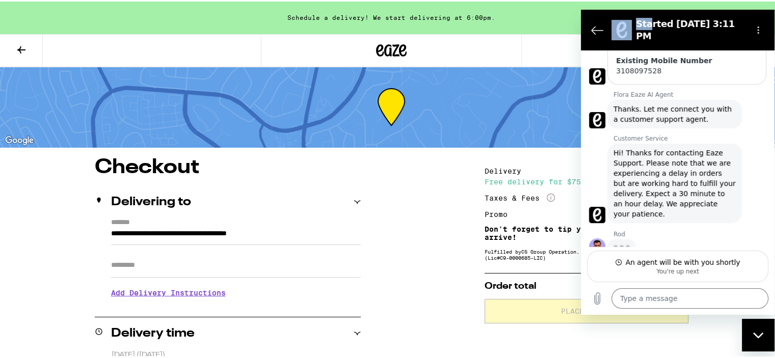
scroll to position [212, 0]
drag, startPoint x: 632, startPoint y: 15, endPoint x: 646, endPoint y: 34, distance: 22.9
click at [646, 34] on section "Started [DATE] 3:11 PM" at bounding box center [678, 30] width 194 height 41
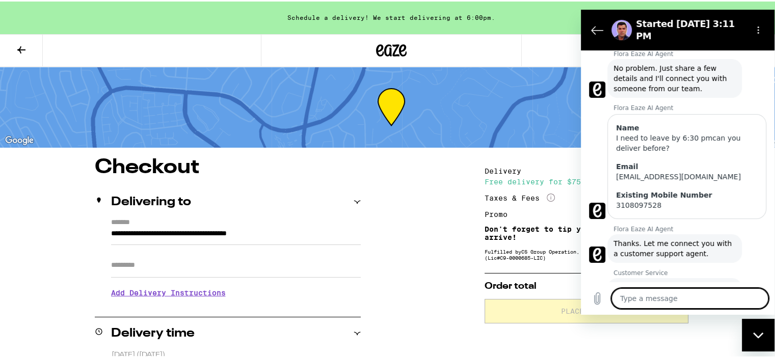
scroll to position [77, 0]
click at [689, 135] on div "I need to leave by 6:30 pmcan you deliver before?" at bounding box center [687, 145] width 142 height 20
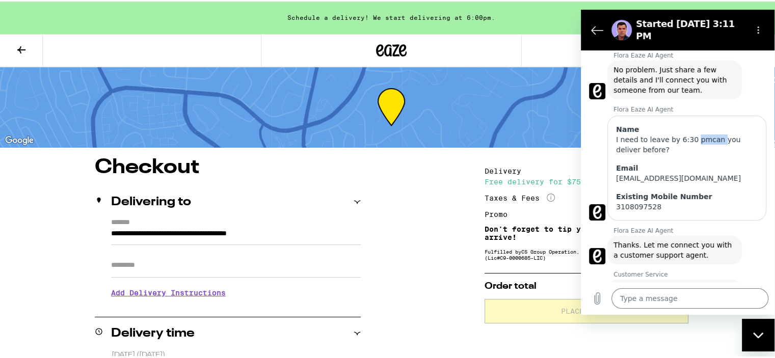
click at [689, 135] on div "I need to leave by 6:30 pmcan you deliver before?" at bounding box center [687, 145] width 142 height 20
drag, startPoint x: 680, startPoint y: 145, endPoint x: 615, endPoint y: 130, distance: 67.0
click at [615, 130] on div "Name I need to leave by 6:30 pmcan you deliver before? Email [EMAIL_ADDRESS][DO…" at bounding box center [686, 168] width 159 height 105
copy div "I need to leave by 6:30 pmcan you deliver before?"
click at [623, 303] on textarea at bounding box center [690, 298] width 157 height 20
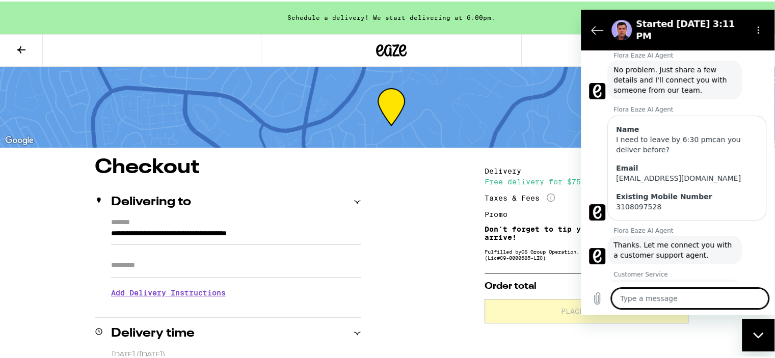
paste textarea "I need to leave by 6:30 pmcan you deliver before?"
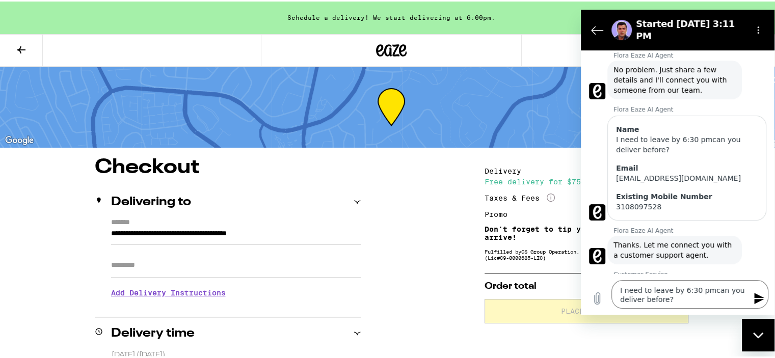
click at [755, 299] on icon "Send message" at bounding box center [759, 299] width 12 height 12
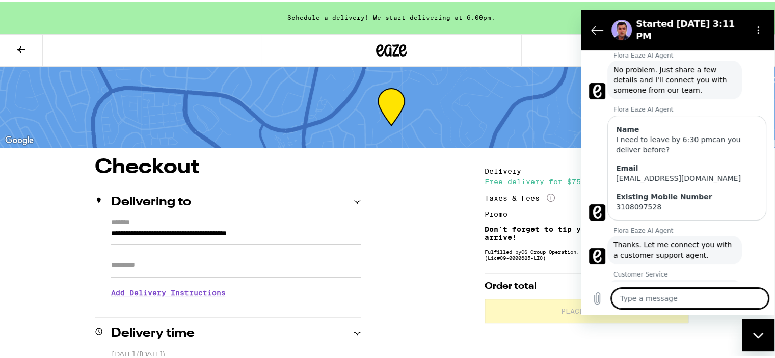
scroll to position [286, 0]
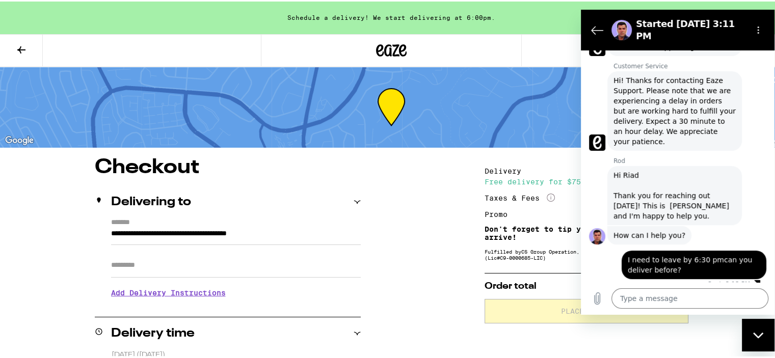
drag, startPoint x: 728, startPoint y: 15, endPoint x: 725, endPoint y: 145, distance: 130.0
click at [725, 145] on div "Started [DATE] 3:11 PM 3:11 PM Flora Eaze AI Agent Flora Eaze AI Agent says: Hi…" at bounding box center [678, 162] width 194 height 305
click at [685, 299] on textarea at bounding box center [690, 298] width 157 height 20
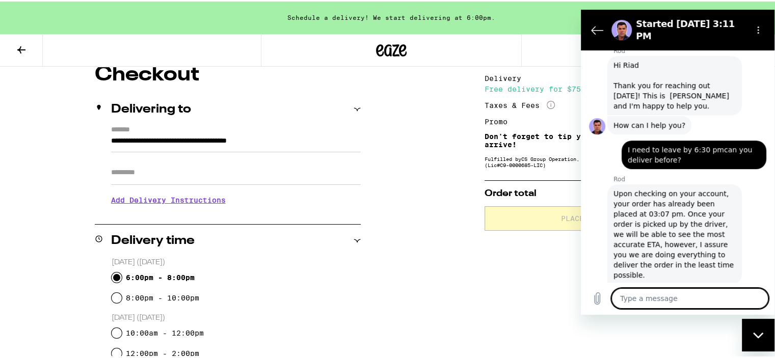
scroll to position [94, 0]
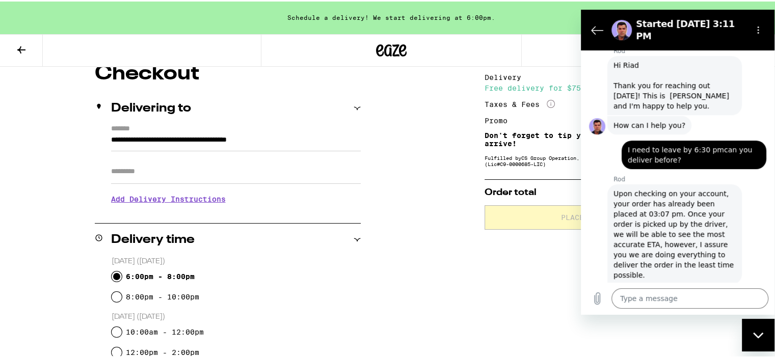
click at [354, 235] on icon at bounding box center [357, 238] width 7 height 7
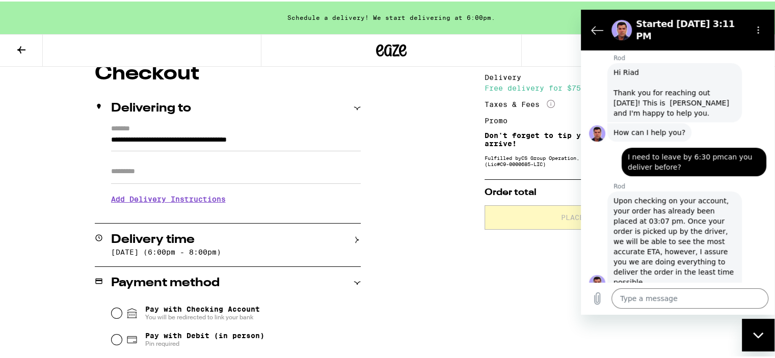
scroll to position [391, 0]
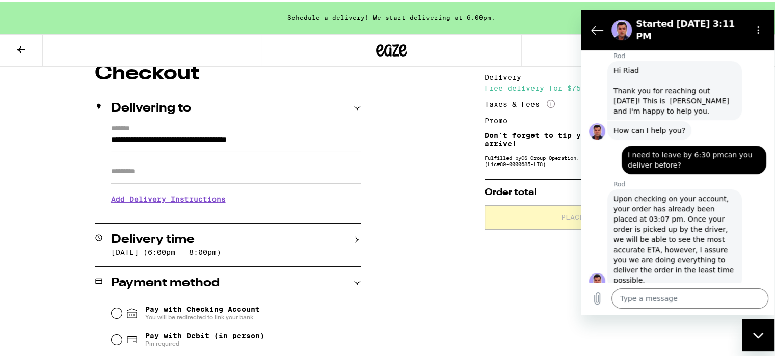
click at [354, 235] on icon at bounding box center [357, 238] width 7 height 7
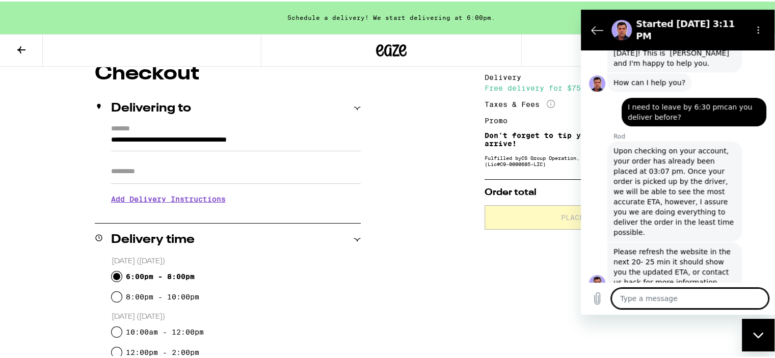
scroll to position [441, 0]
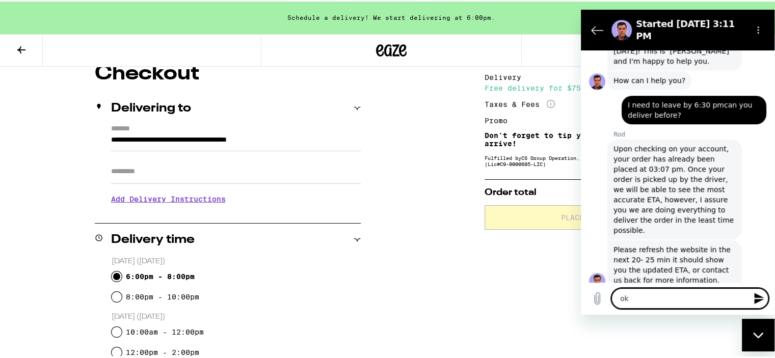
click at [759, 298] on icon "Send message" at bounding box center [759, 299] width 12 height 12
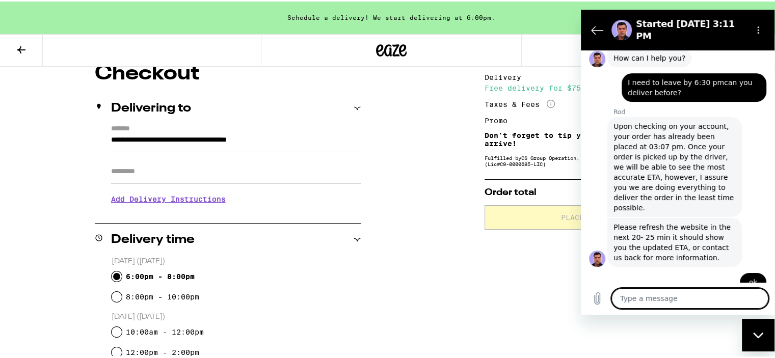
scroll to position [465, 0]
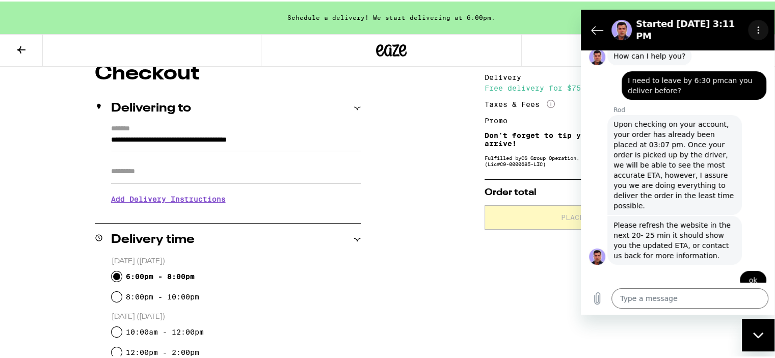
click at [760, 26] on icon "Options menu" at bounding box center [758, 30] width 8 height 8
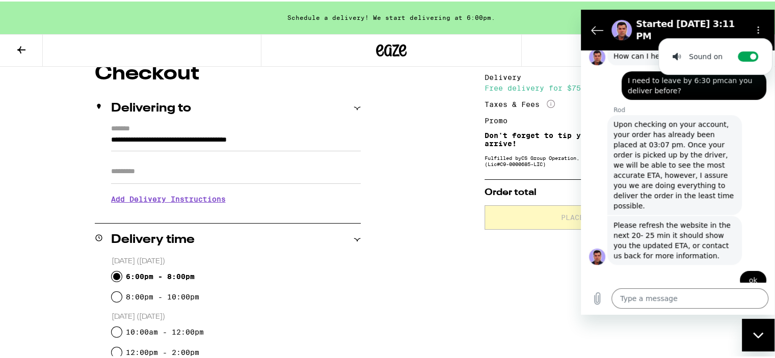
click at [762, 332] on icon "Close messaging window" at bounding box center [758, 335] width 11 height 7
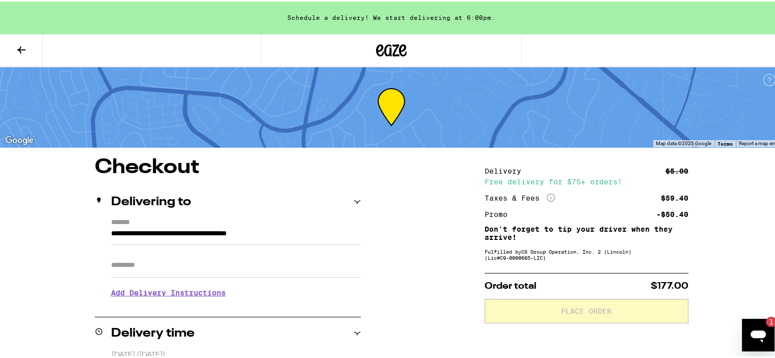
scroll to position [0, 0]
click at [754, 326] on icon "Open messaging window, 1 unread message" at bounding box center [758, 335] width 18 height 18
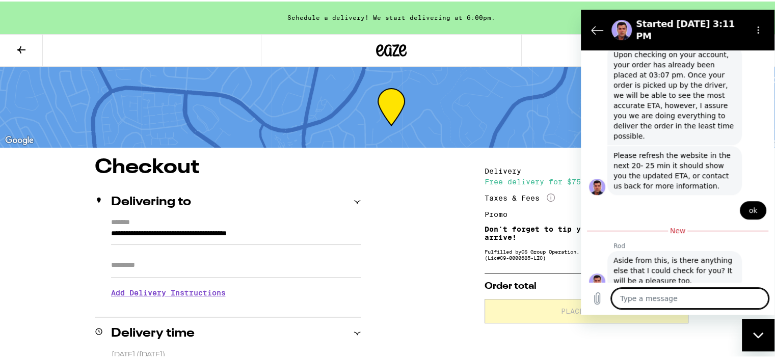
scroll to position [536, 0]
click at [692, 303] on textarea at bounding box center [690, 298] width 157 height 20
click at [756, 298] on icon "Send message" at bounding box center [759, 298] width 10 height 11
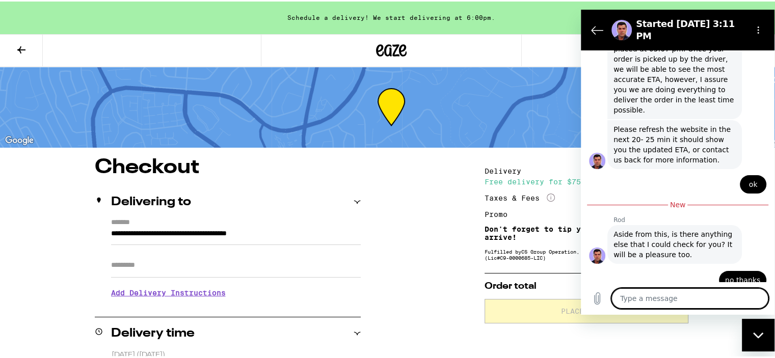
scroll to position [560, 0]
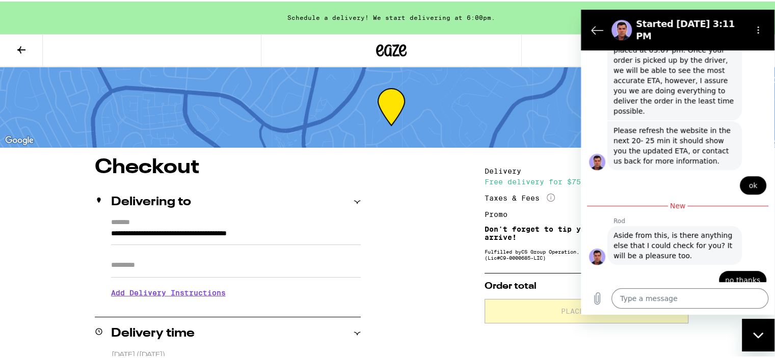
click at [757, 335] on icon "Close messaging window" at bounding box center [758, 335] width 11 height 7
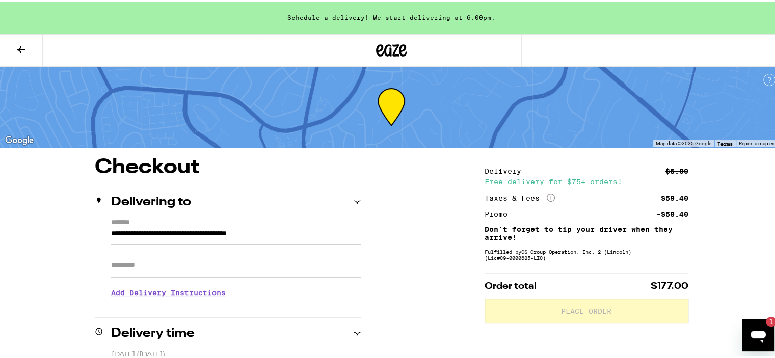
scroll to position [0, 0]
click at [752, 328] on icon "Open messaging window, 1 unread message" at bounding box center [758, 335] width 18 height 18
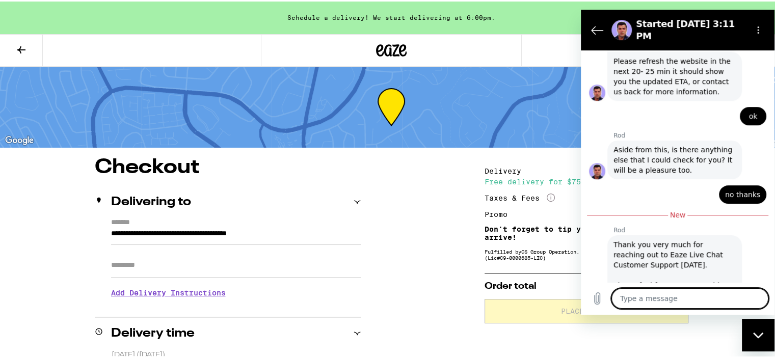
scroll to position [675, 0]
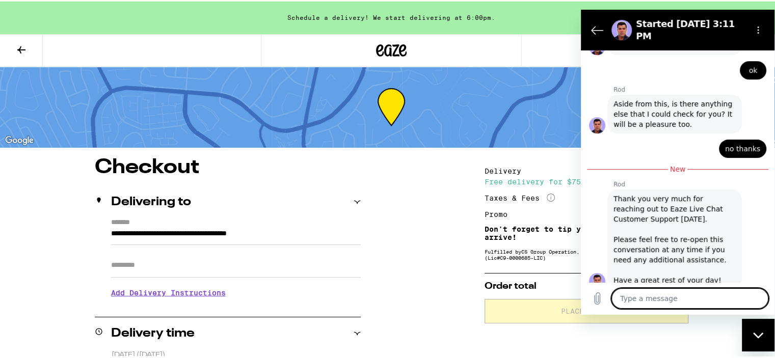
click at [763, 337] on icon "Close messaging window" at bounding box center [758, 335] width 11 height 7
